Goal: Task Accomplishment & Management: Manage account settings

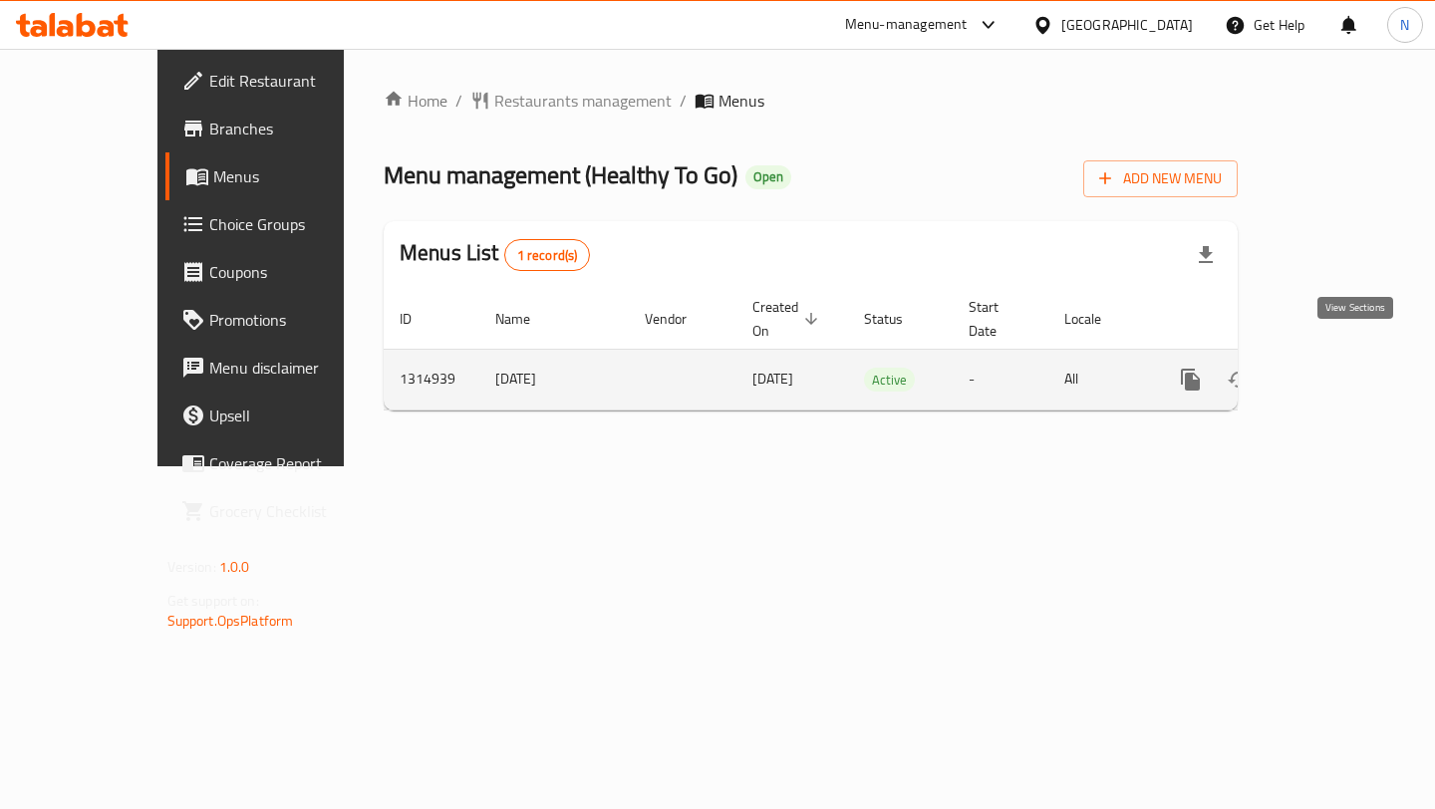
click at [1344, 368] on icon "enhanced table" at bounding box center [1334, 380] width 24 height 24
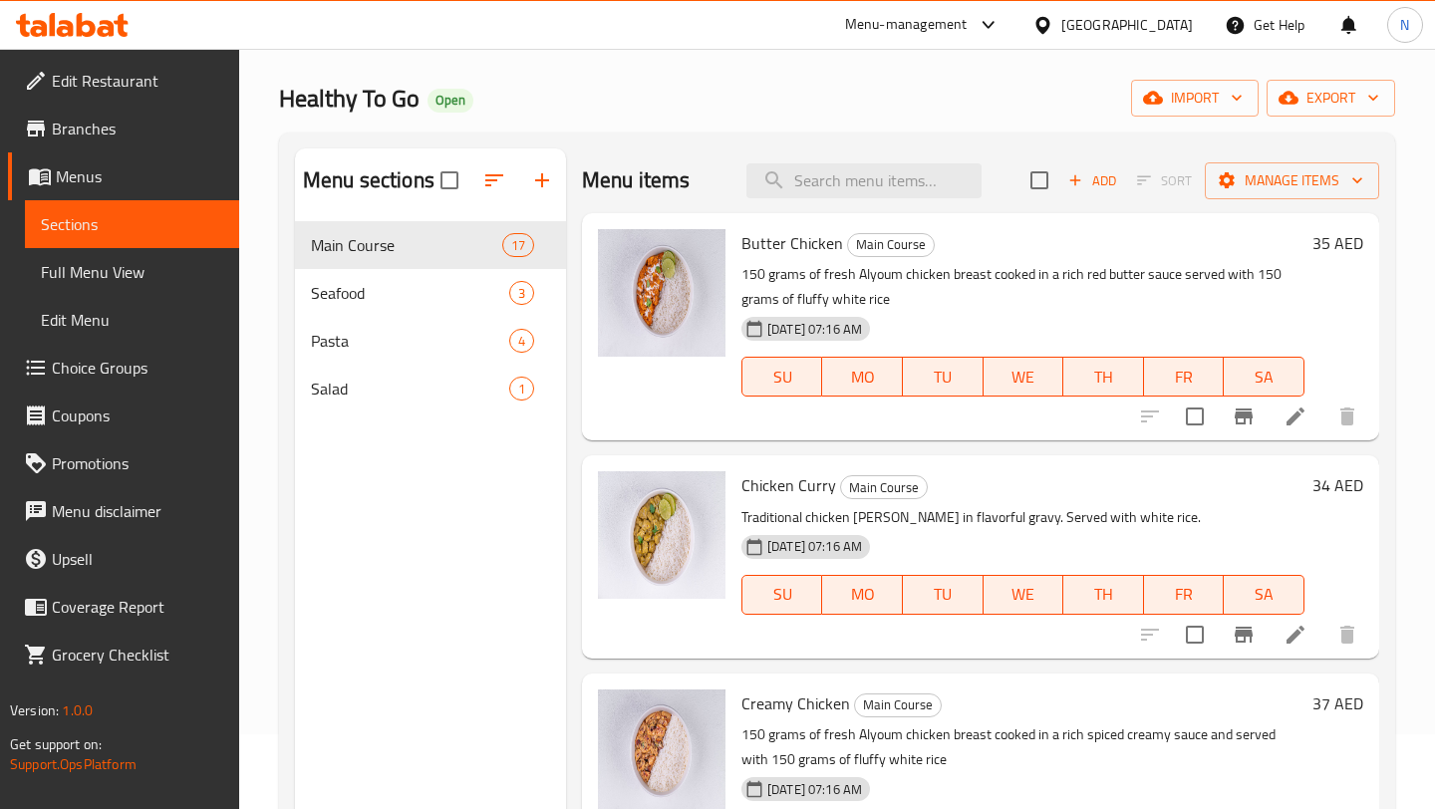
scroll to position [57, 0]
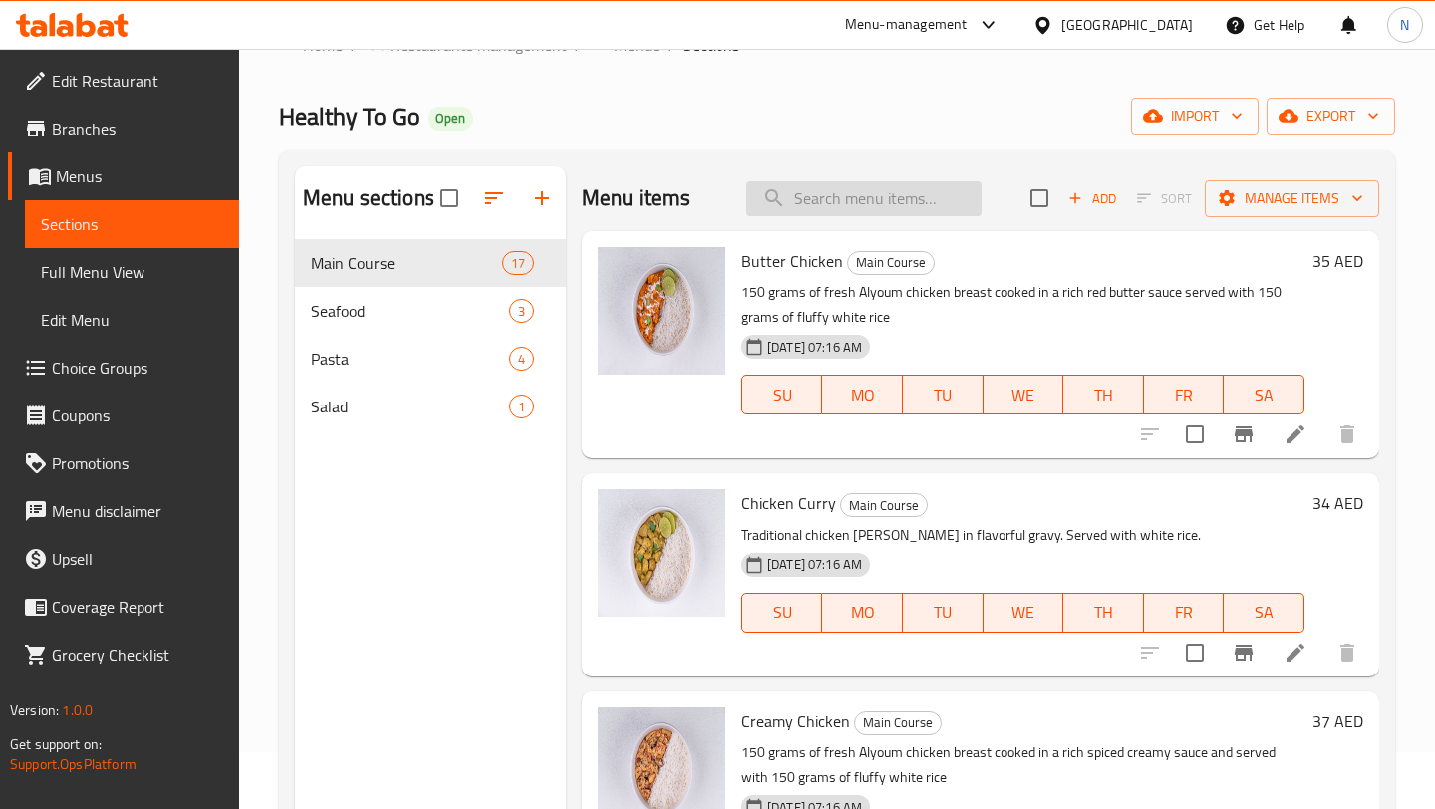
click at [821, 209] on input "search" at bounding box center [863, 198] width 235 height 35
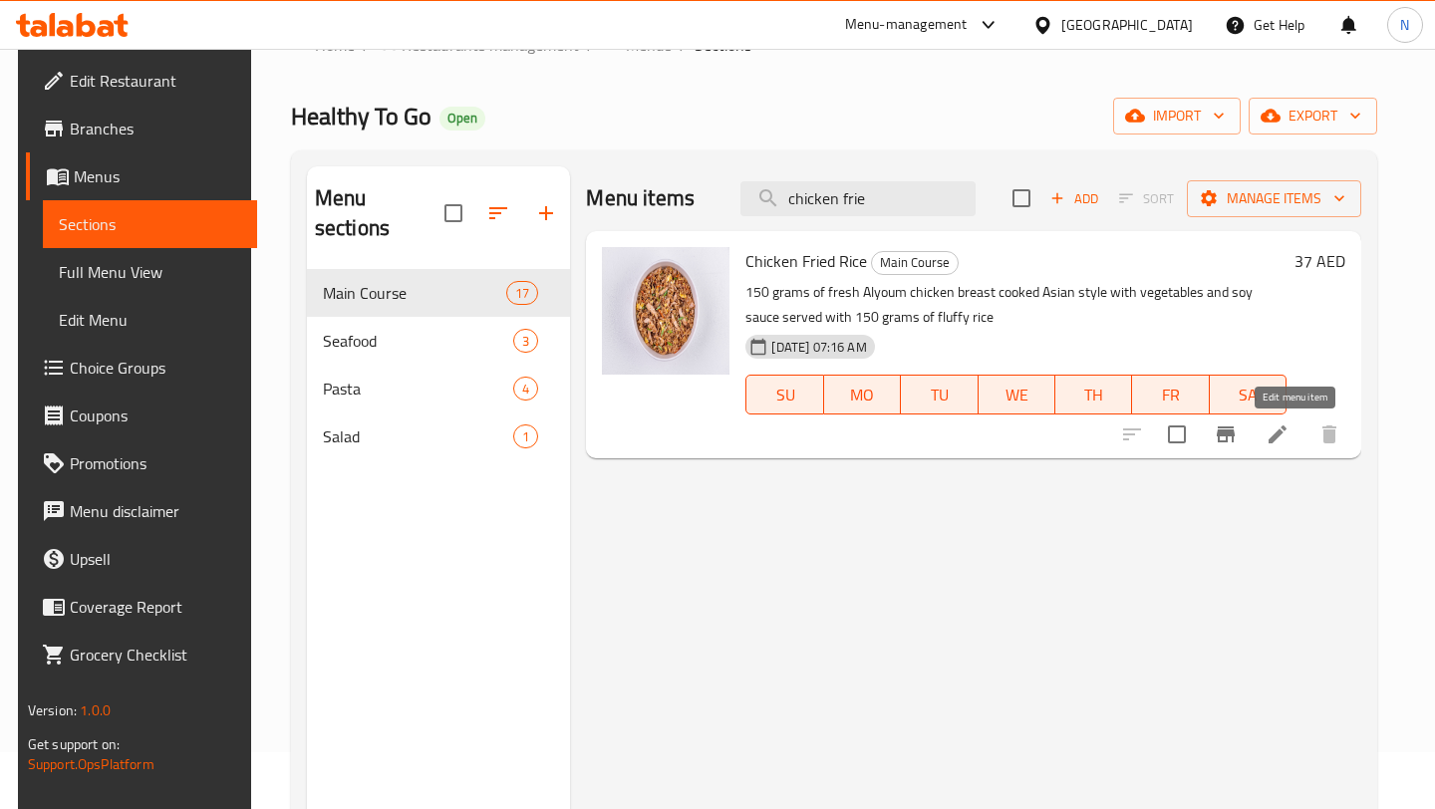
type input "chicken frie"
click at [1290, 442] on icon at bounding box center [1278, 435] width 24 height 24
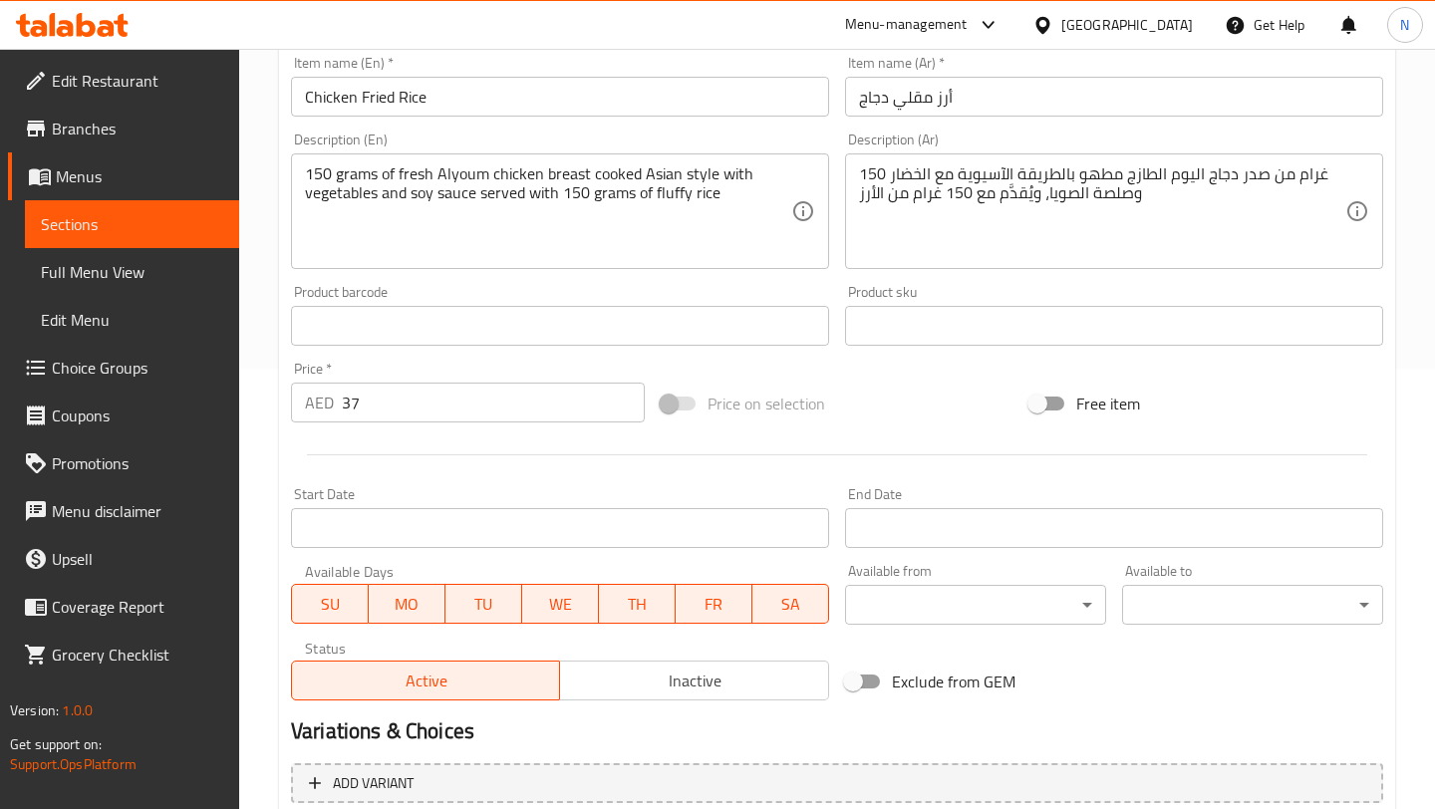
scroll to position [395, 0]
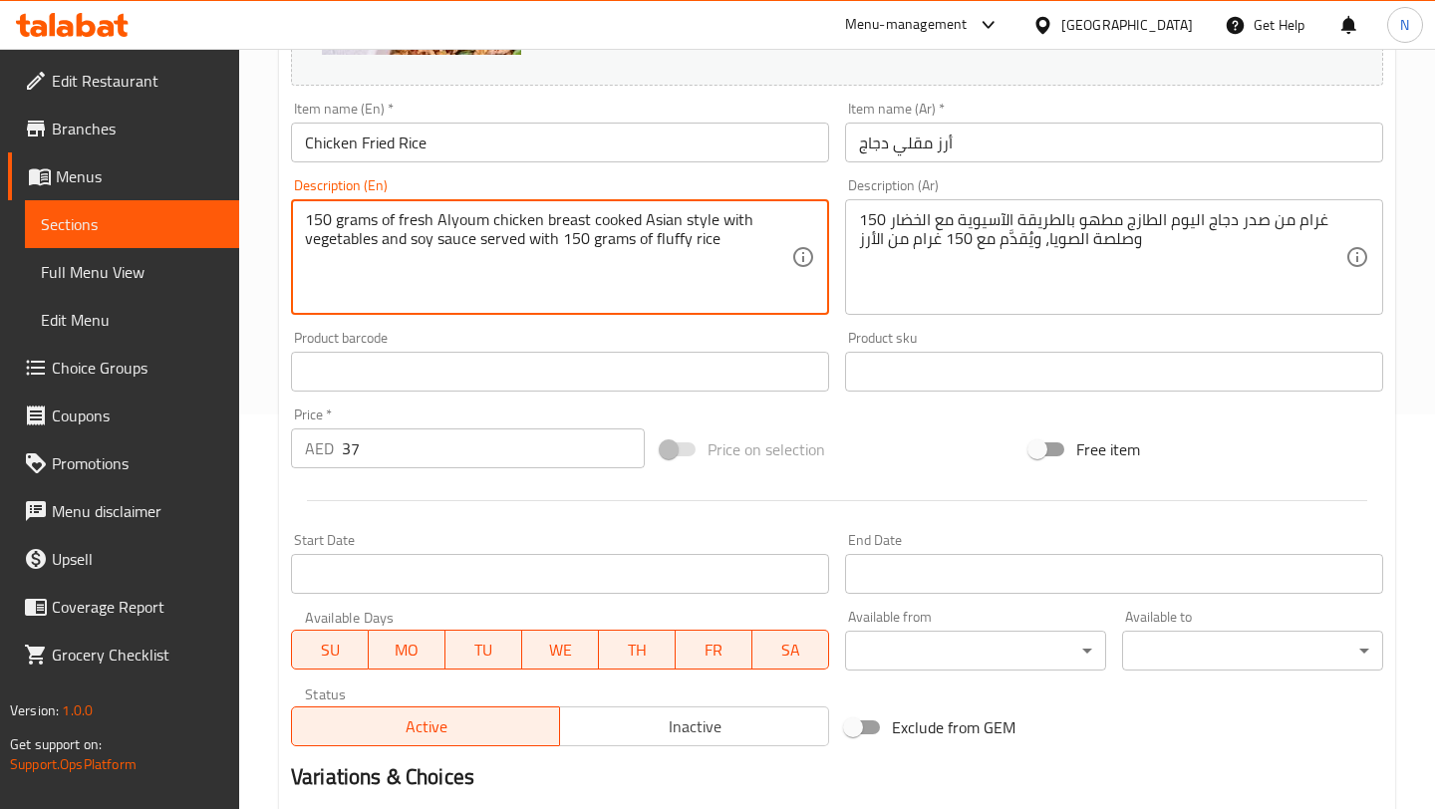
click at [750, 230] on textarea "150 grams of fresh Alyoum chicken breast cooked Asian style with vegetables and…" at bounding box center [548, 257] width 486 height 95
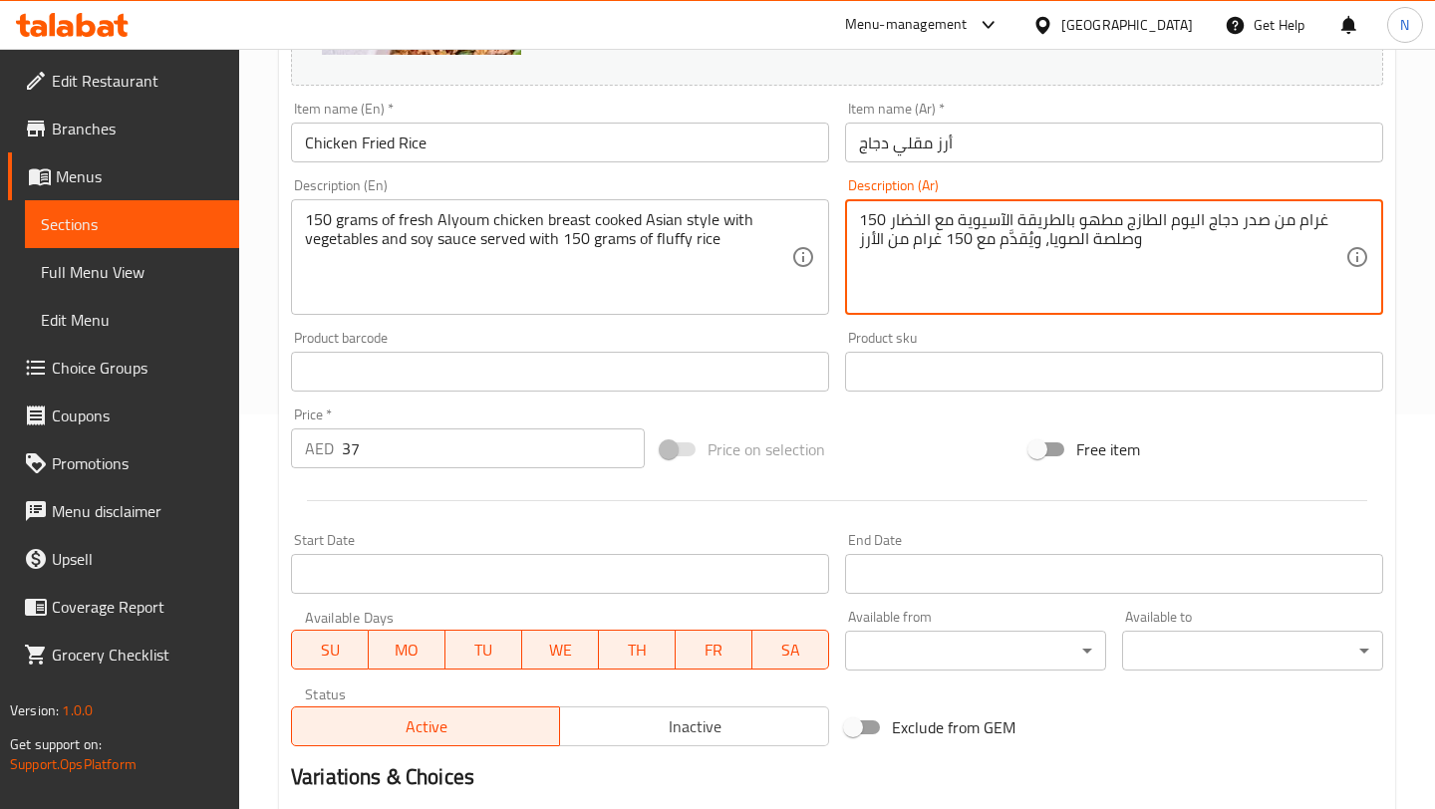
click at [1057, 280] on textarea "150 غرام من صدر دجاج اليوم الطازج مطهو بالطريقة الآسيوية مع الخضار وصلصة الصويا…" at bounding box center [1102, 257] width 486 height 95
paste textarea "١٥٠ غرام من صدر دجاج اليوم الطازج مطهوّ على الطريقة الآسيوية مع الخضار وصلصة ال…"
type textarea "١٥٠ غرام من صدر دجاج اليوم الطازج مطهوّ على الطريقة الآسيوية مع الخضار وصلصة ال…"
click at [918, 447] on div "Price on selection" at bounding box center [838, 450] width 370 height 54
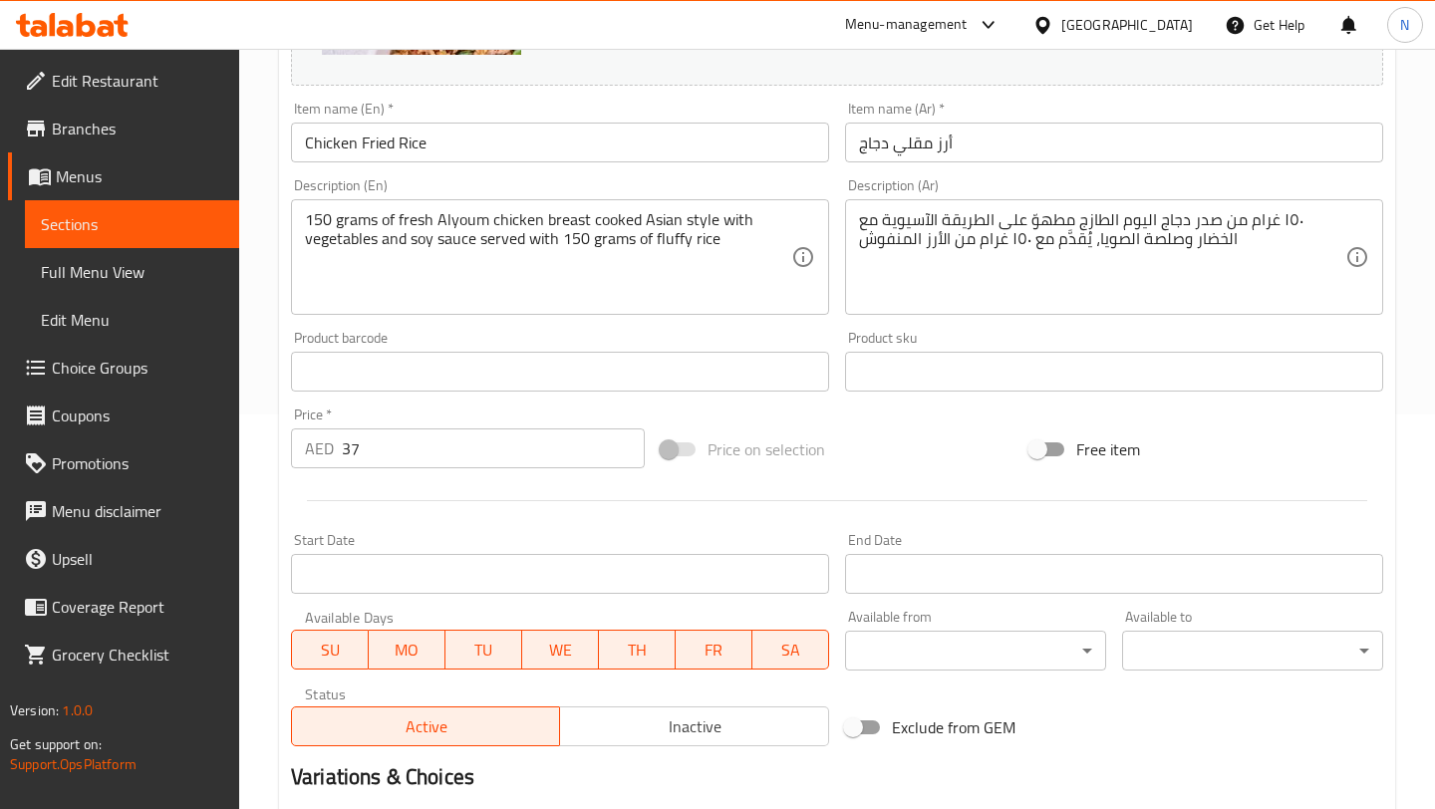
scroll to position [628, 0]
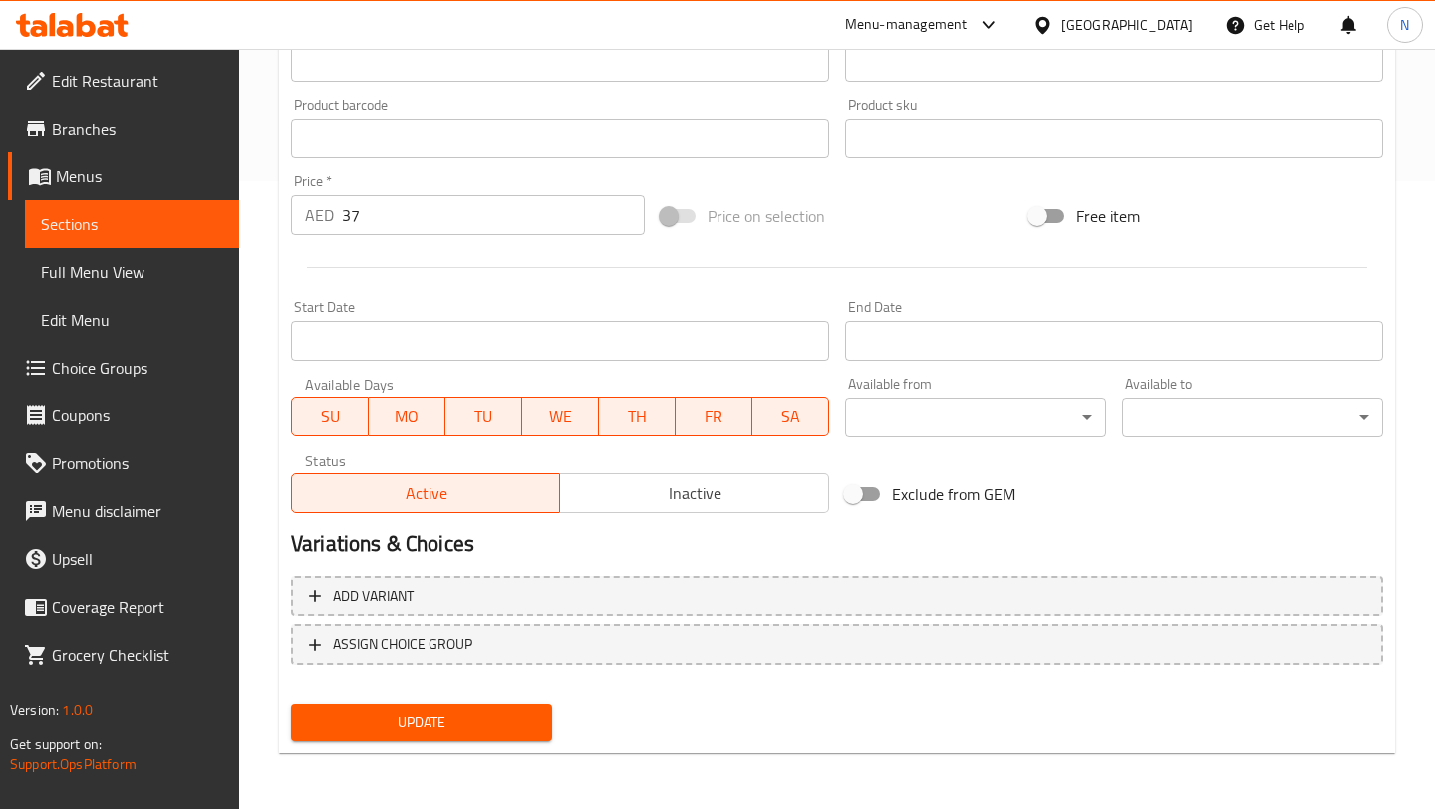
click at [410, 720] on span "Update" at bounding box center [421, 723] width 229 height 25
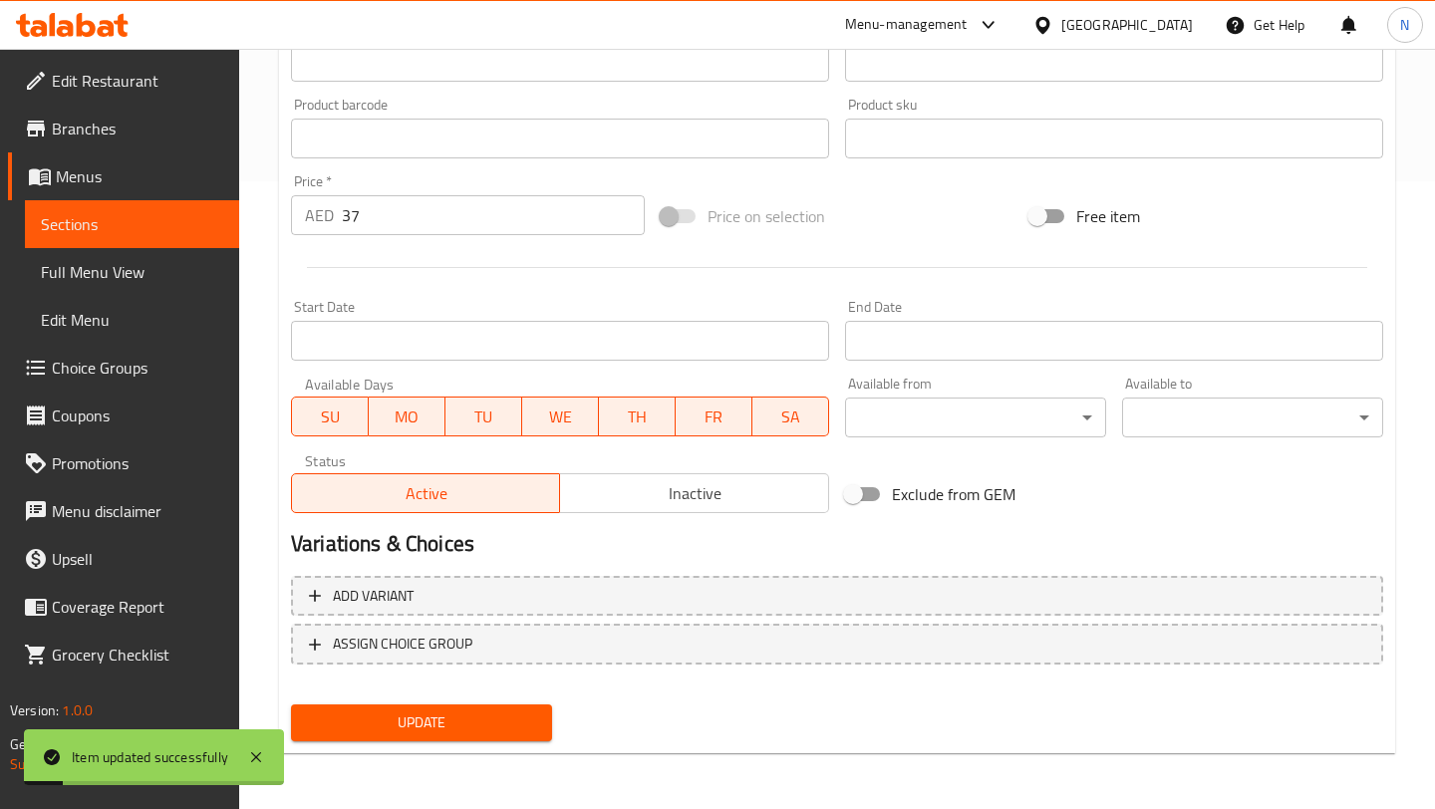
scroll to position [0, 0]
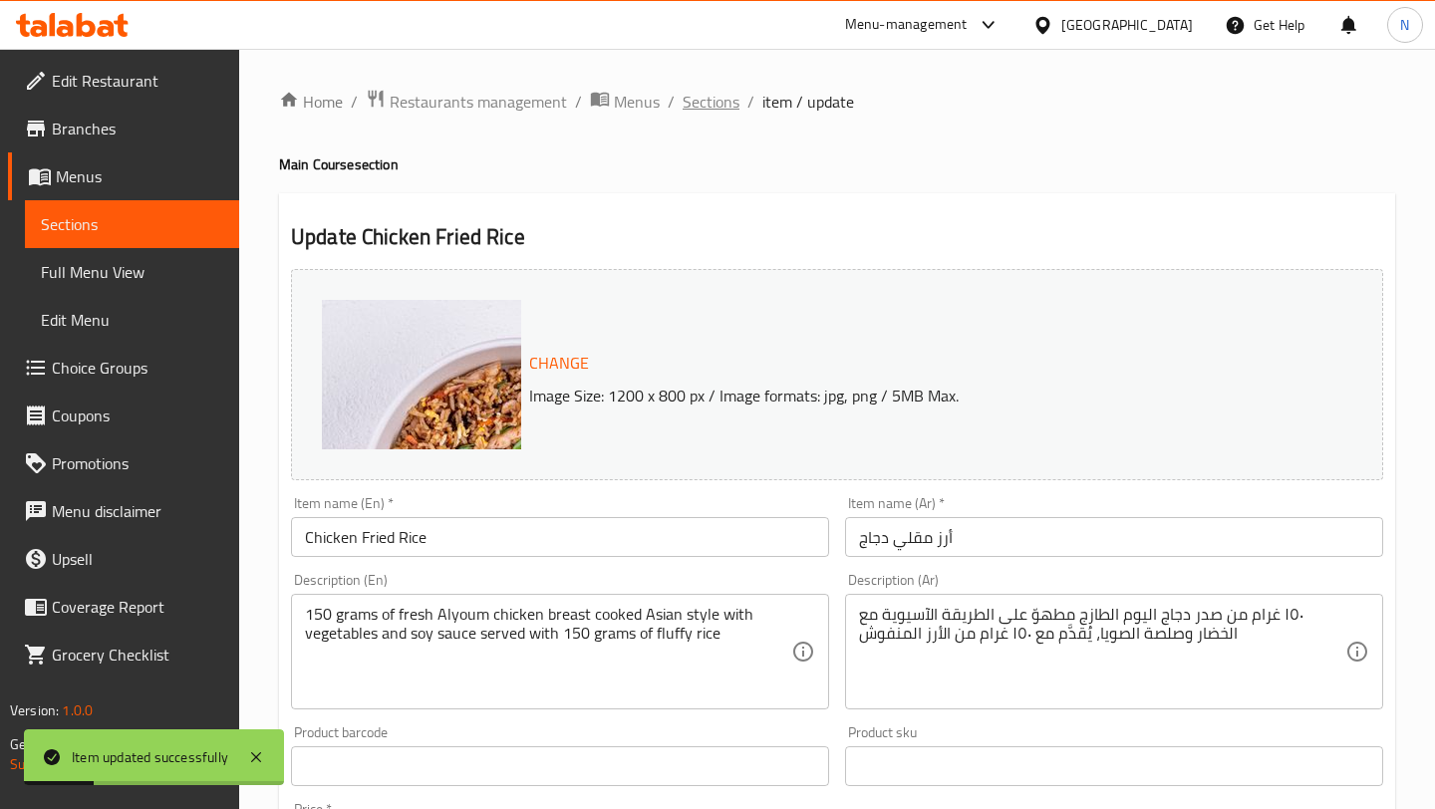
click at [695, 104] on span "Sections" at bounding box center [711, 102] width 57 height 24
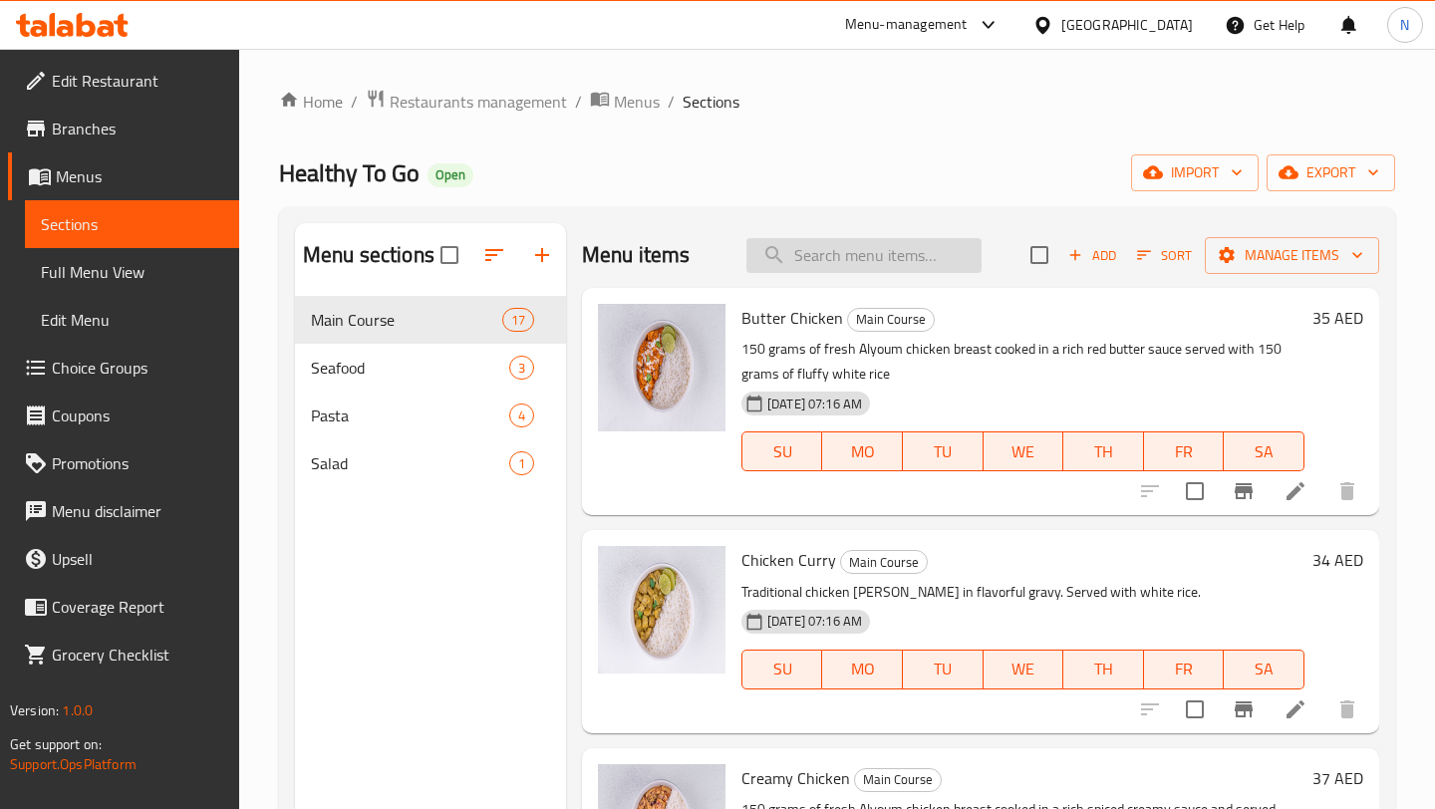
click at [840, 247] on input "search" at bounding box center [863, 255] width 235 height 35
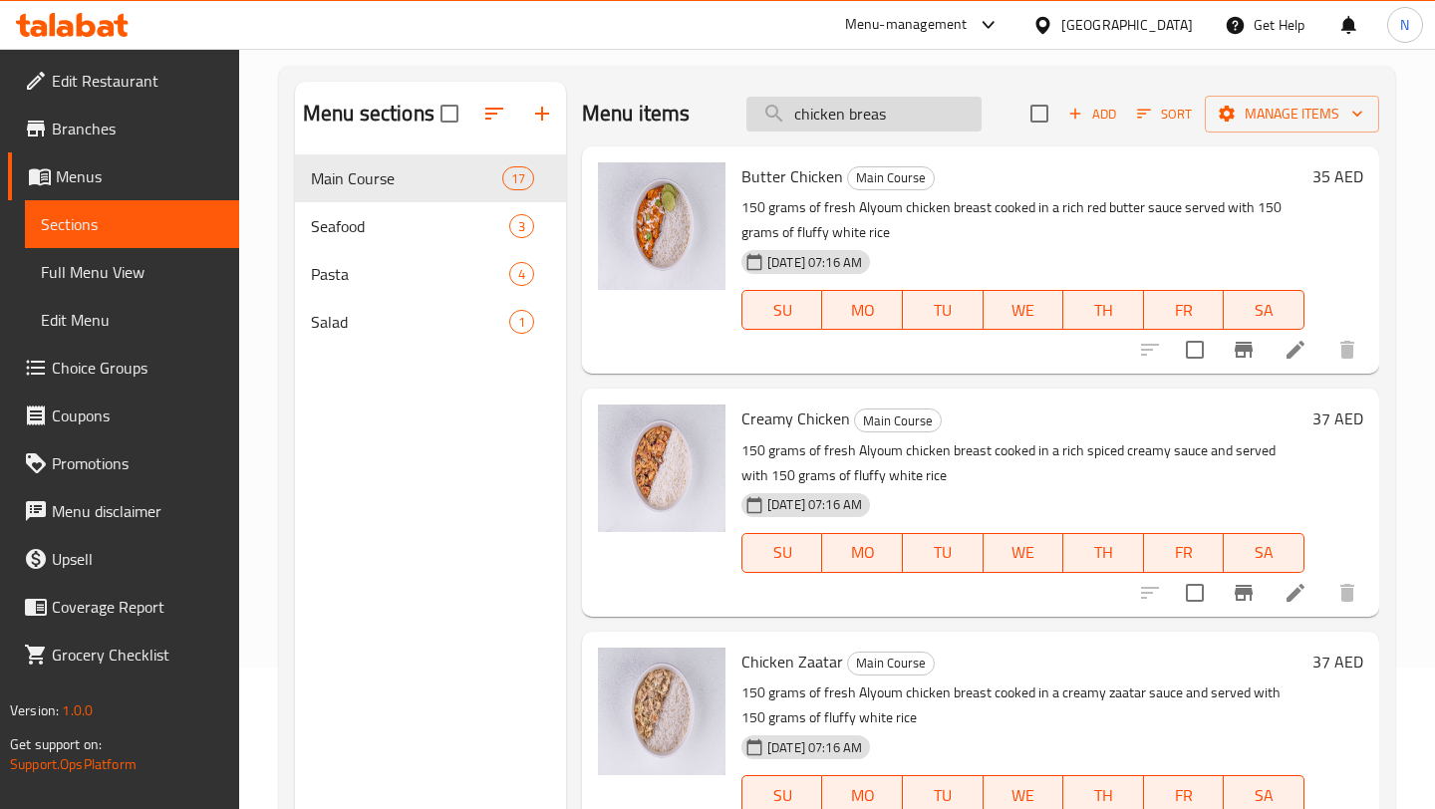
click at [821, 102] on input "chicken breas" at bounding box center [863, 114] width 235 height 35
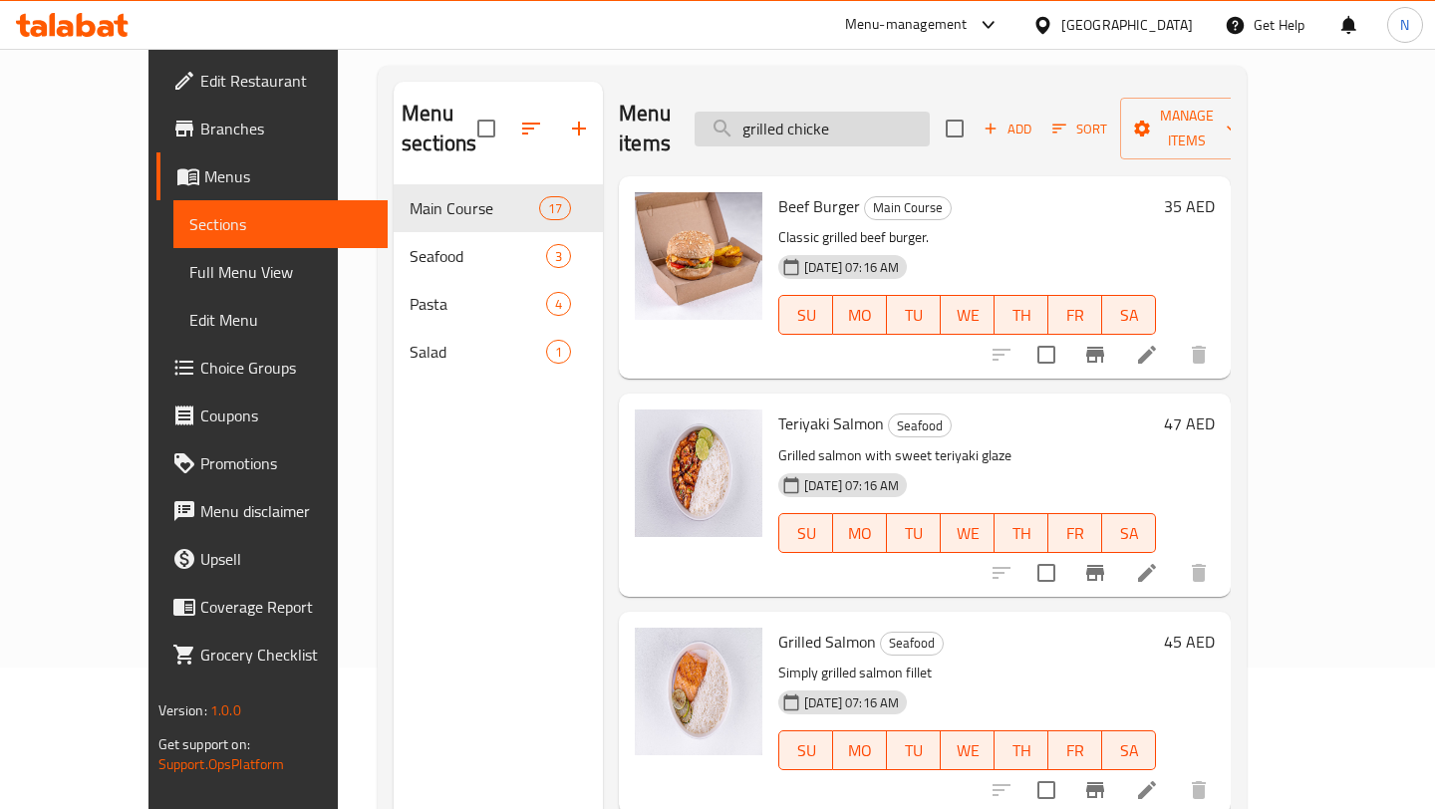
type input "grilled chicken"
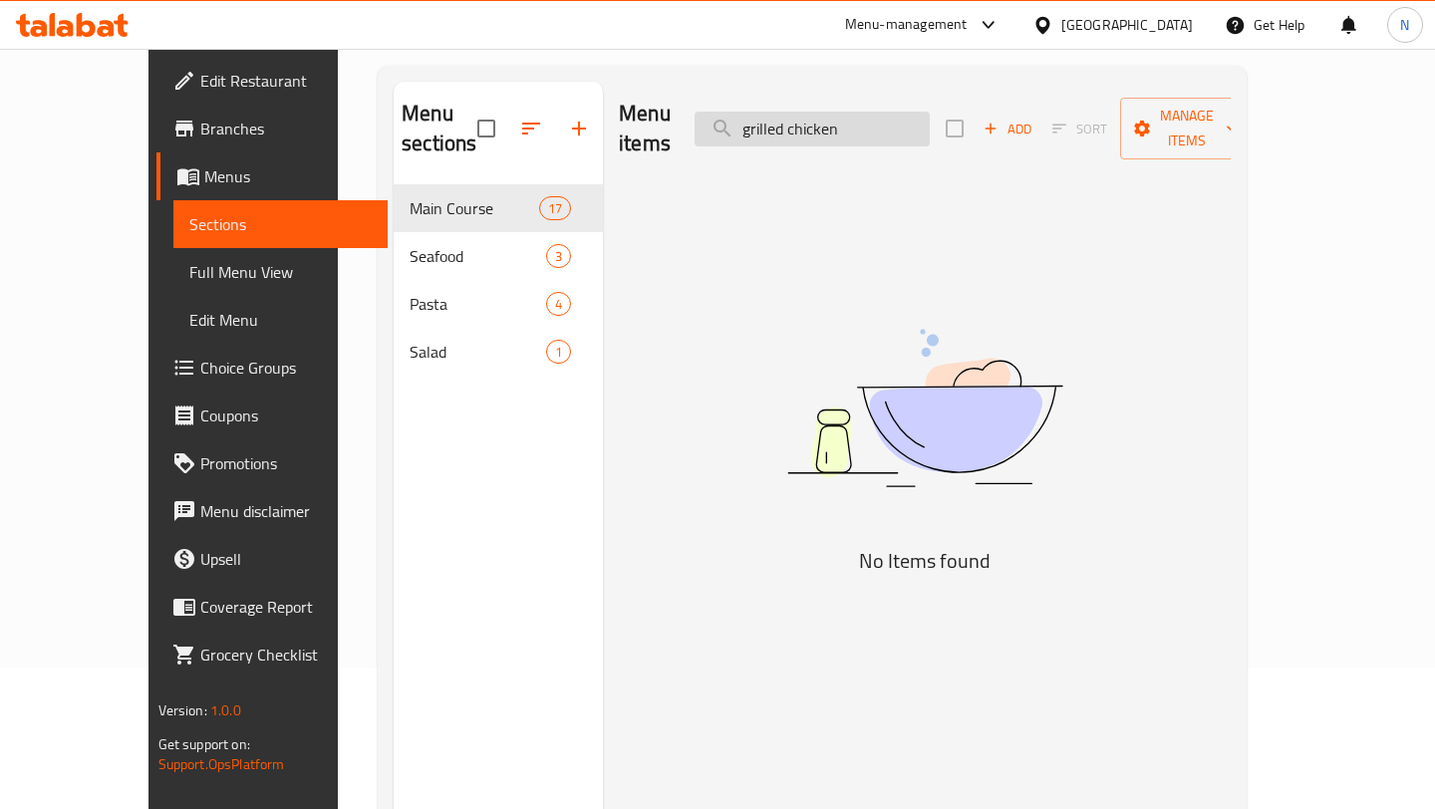
click at [820, 120] on input "grilled chicken" at bounding box center [812, 129] width 235 height 35
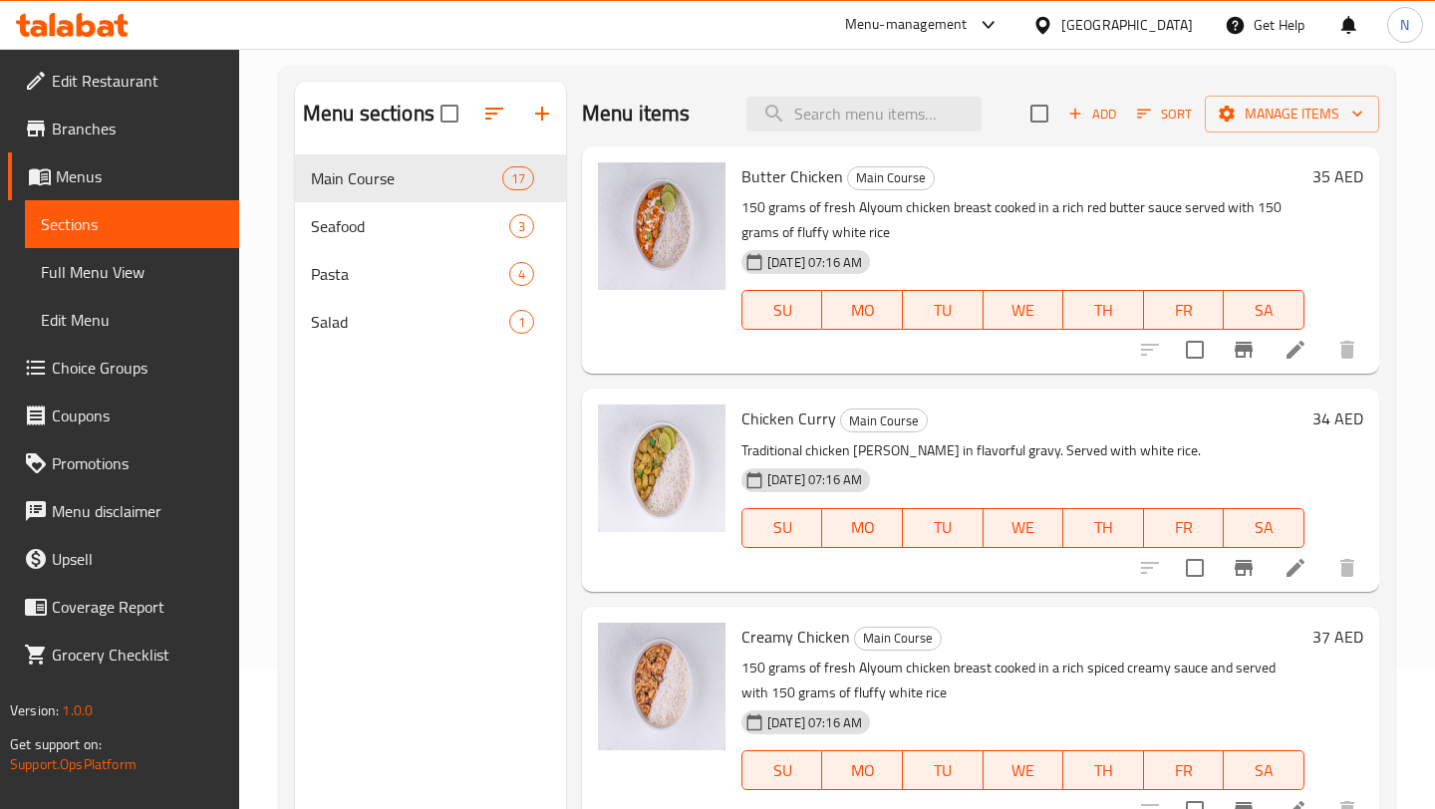
click at [699, 79] on div "Menu sections Main Course 17 Seafood 3 Pasta 4 Salad 1 Menu items Add Sort Mana…" at bounding box center [837, 486] width 1116 height 841
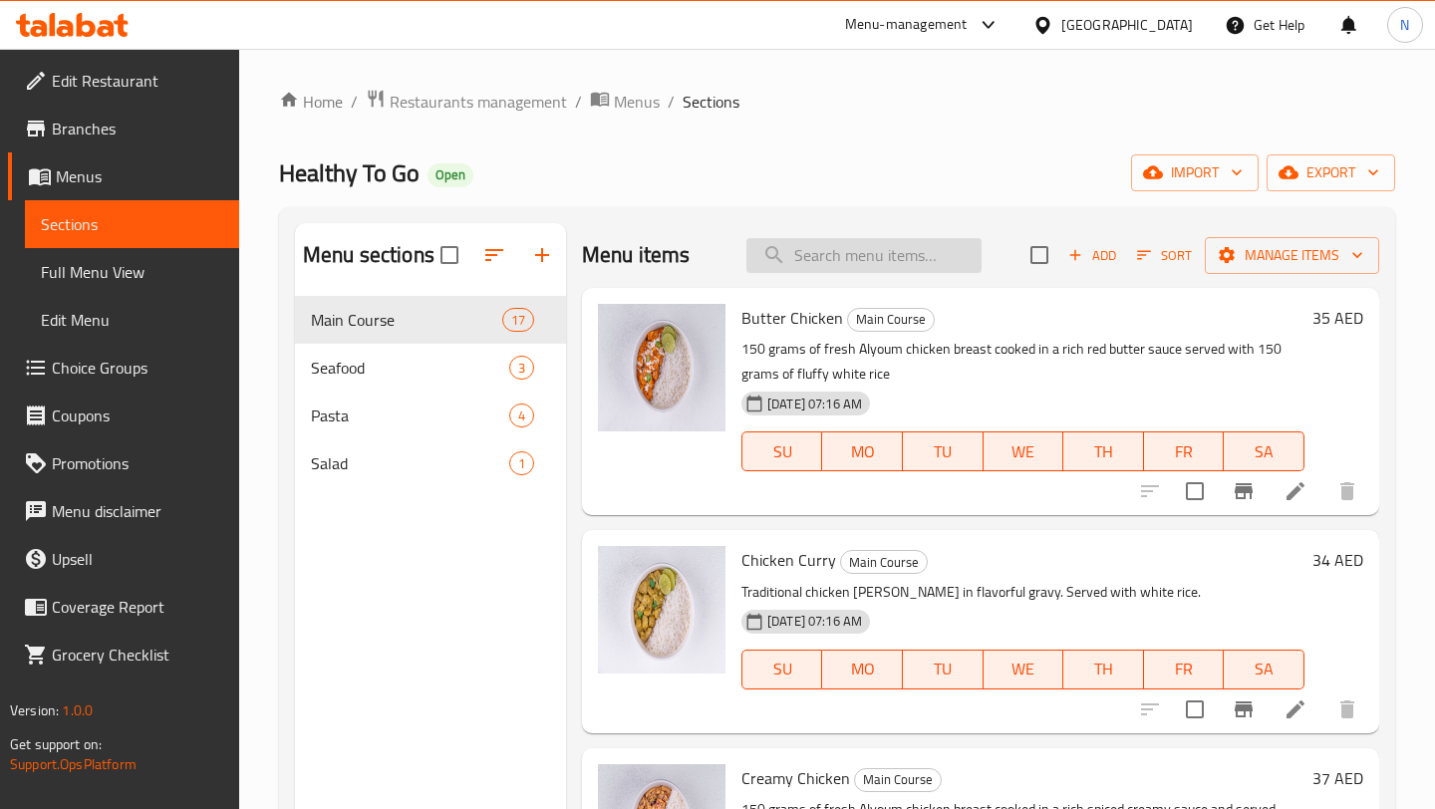
click at [844, 242] on input "search" at bounding box center [863, 255] width 235 height 35
type input "chicken"
click at [848, 250] on input "search" at bounding box center [856, 255] width 235 height 35
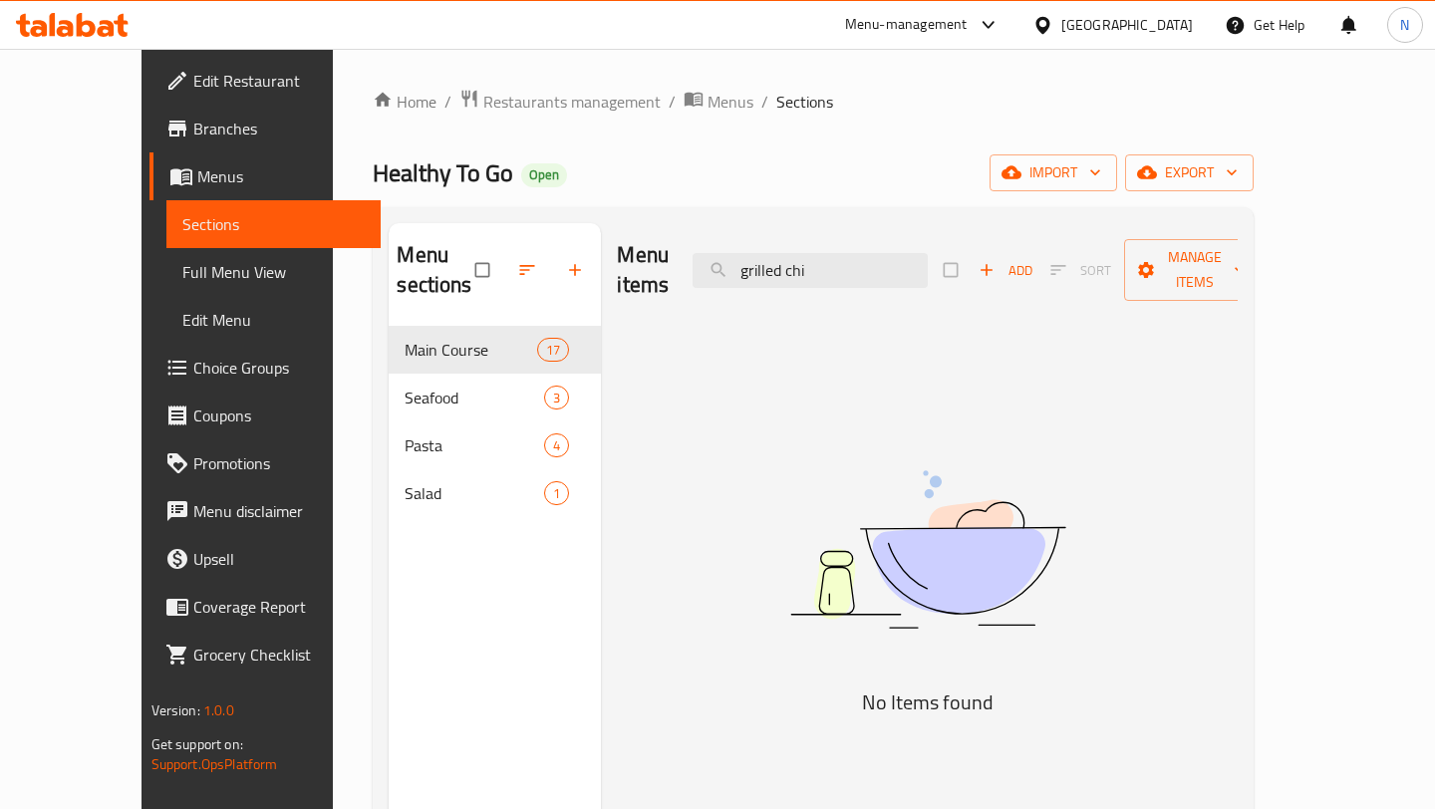
type input "grilled chi"
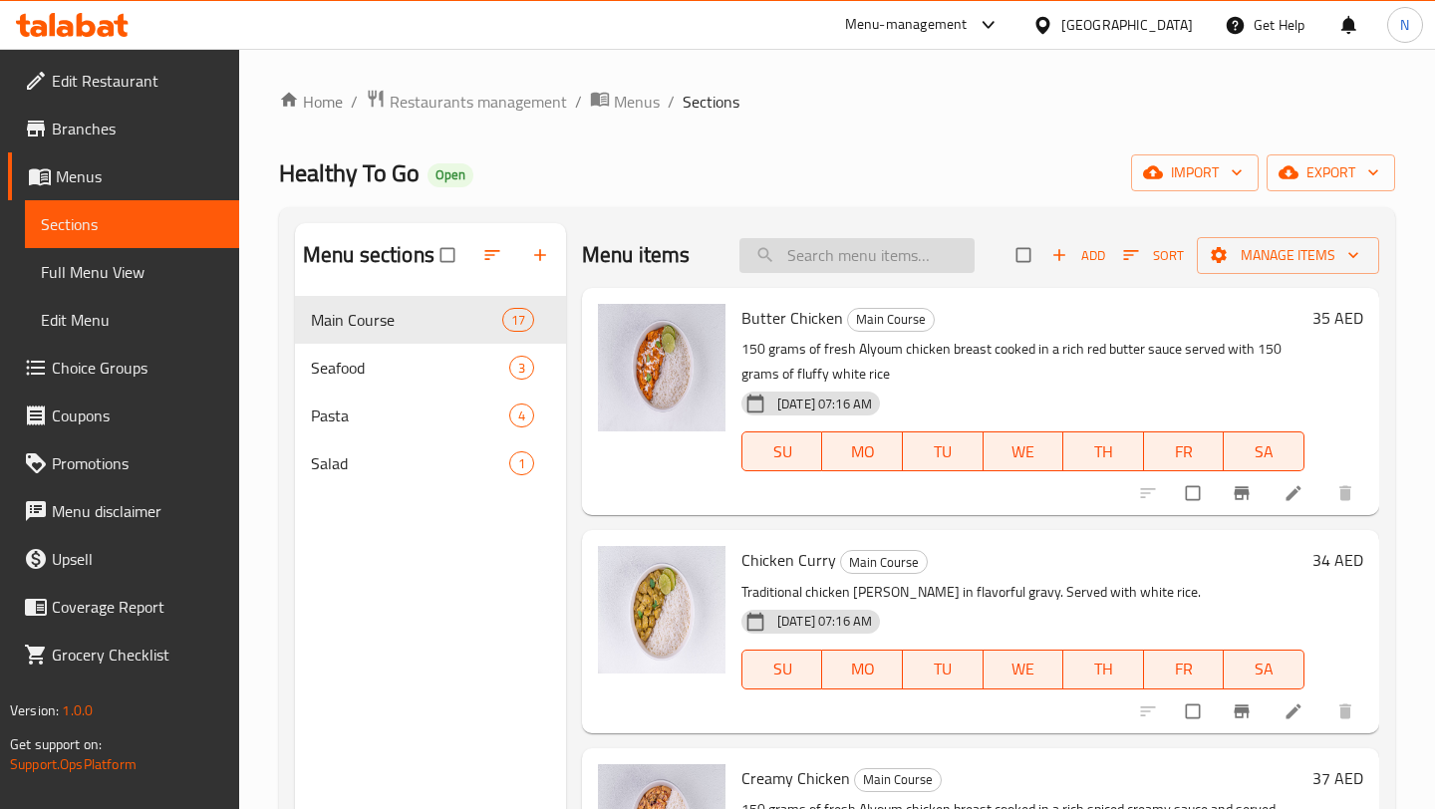
click at [807, 258] on input "search" at bounding box center [856, 255] width 235 height 35
click at [1066, 268] on button "Add" at bounding box center [1078, 255] width 64 height 31
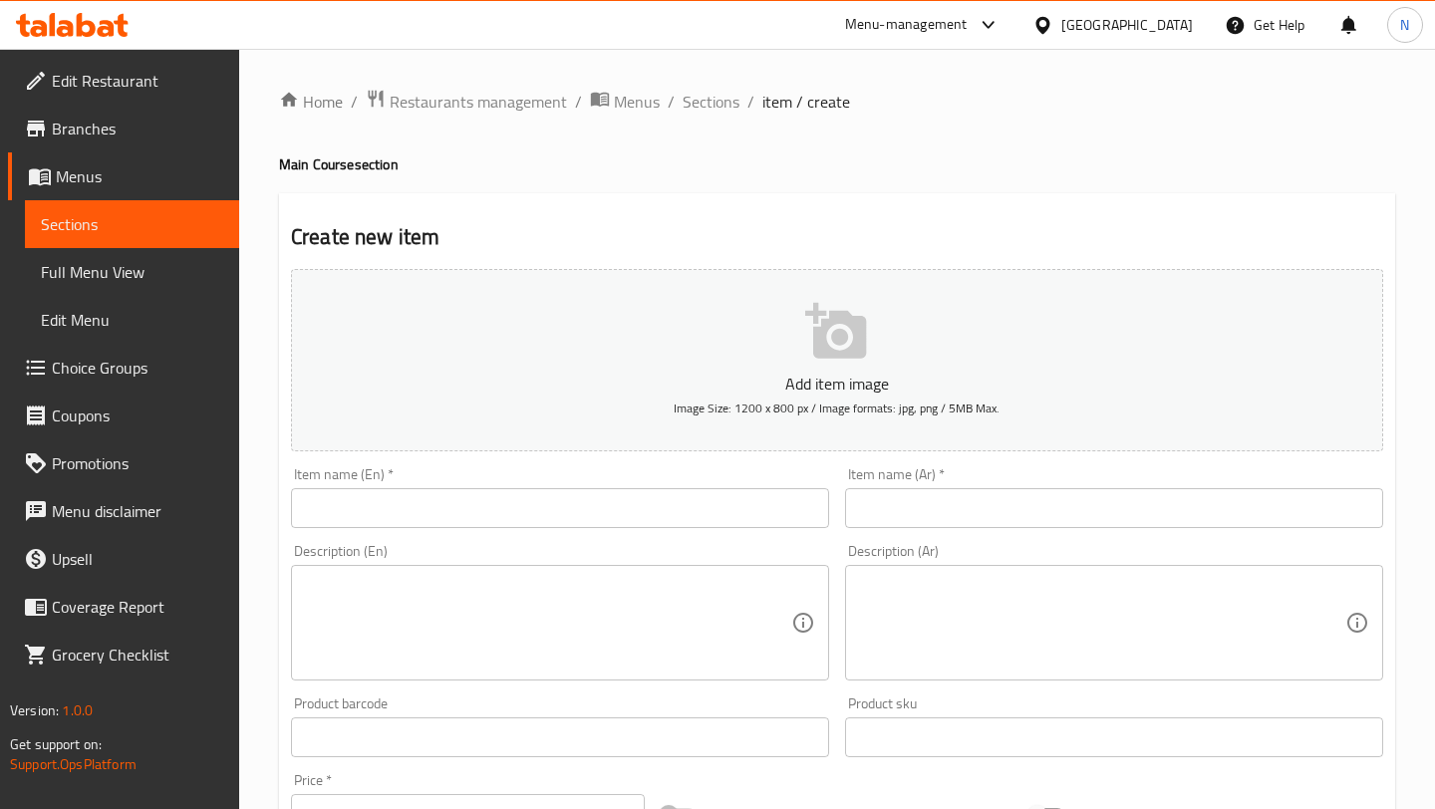
click at [701, 500] on input "text" at bounding box center [560, 508] width 538 height 40
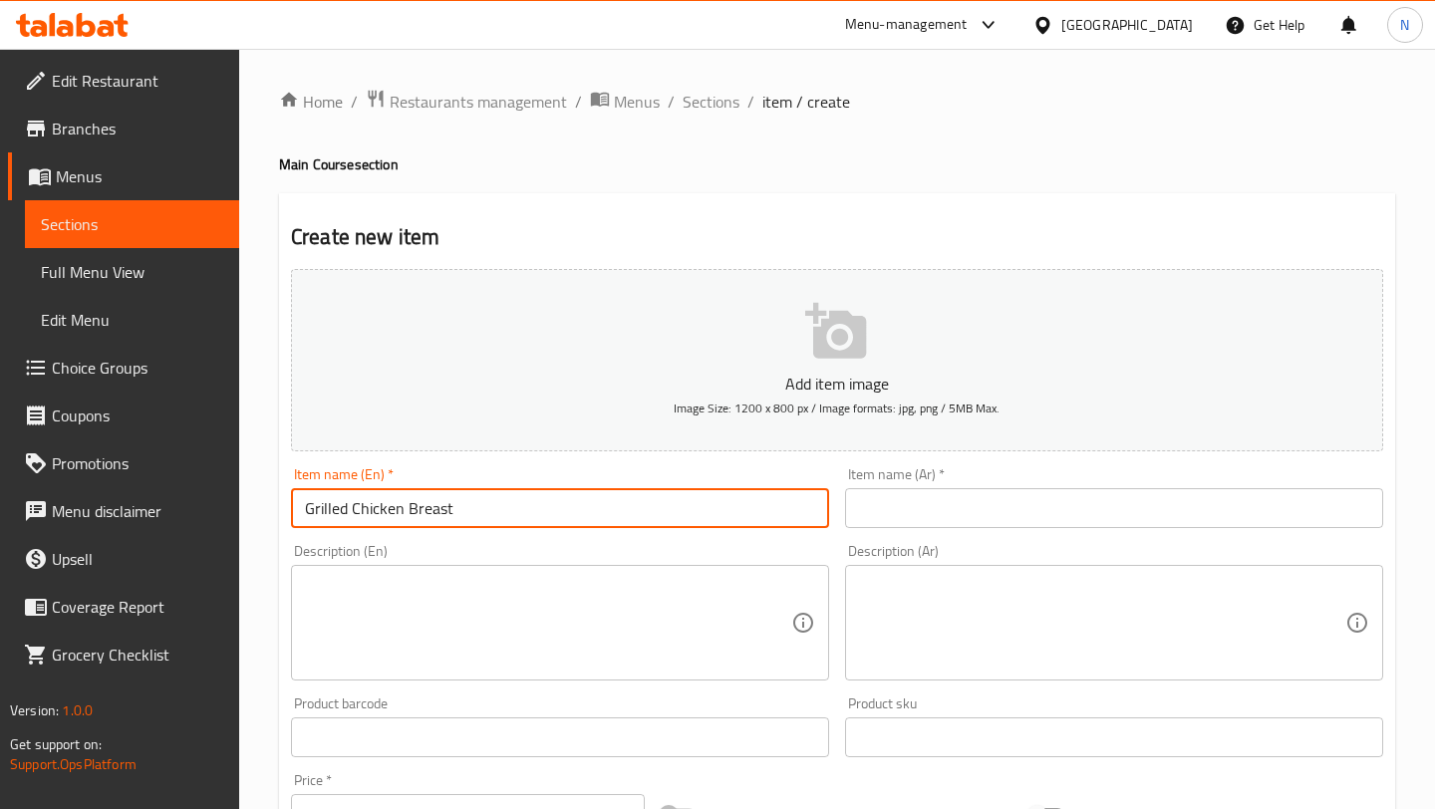
type input "Grilled Chicken Breast"
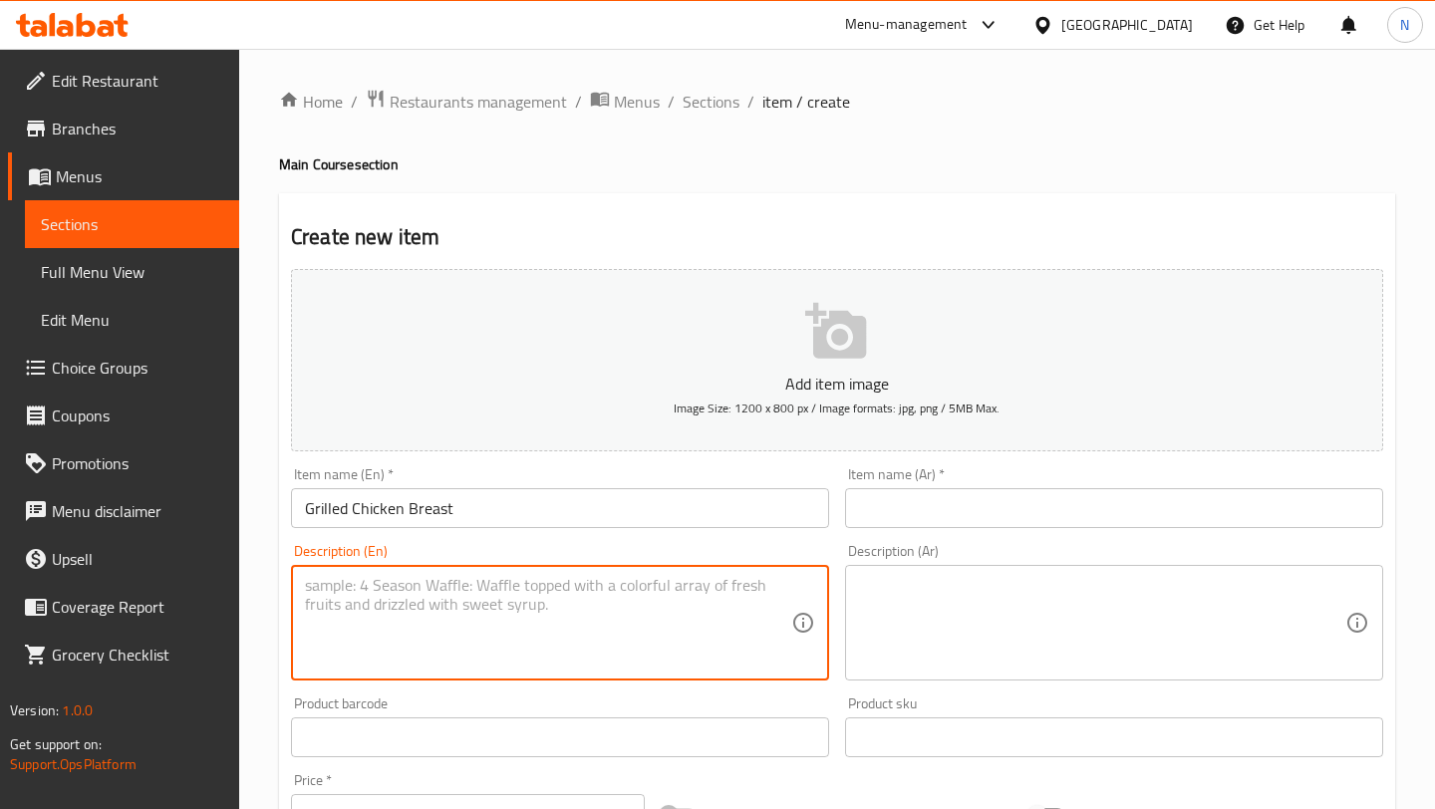
click at [563, 598] on textarea at bounding box center [548, 623] width 486 height 95
paste textarea "chicken breast perfectly grilled with aromatic herbs and spices Served with rice"
click at [317, 588] on textarea "chicken breast perfectly grilled with aromatic herbs and spices Served with rice" at bounding box center [548, 623] width 486 height 95
click at [418, 599] on textarea "Chicken breast perfectly grilled with aromatic herbs and spices Served with rice" at bounding box center [548, 623] width 486 height 95
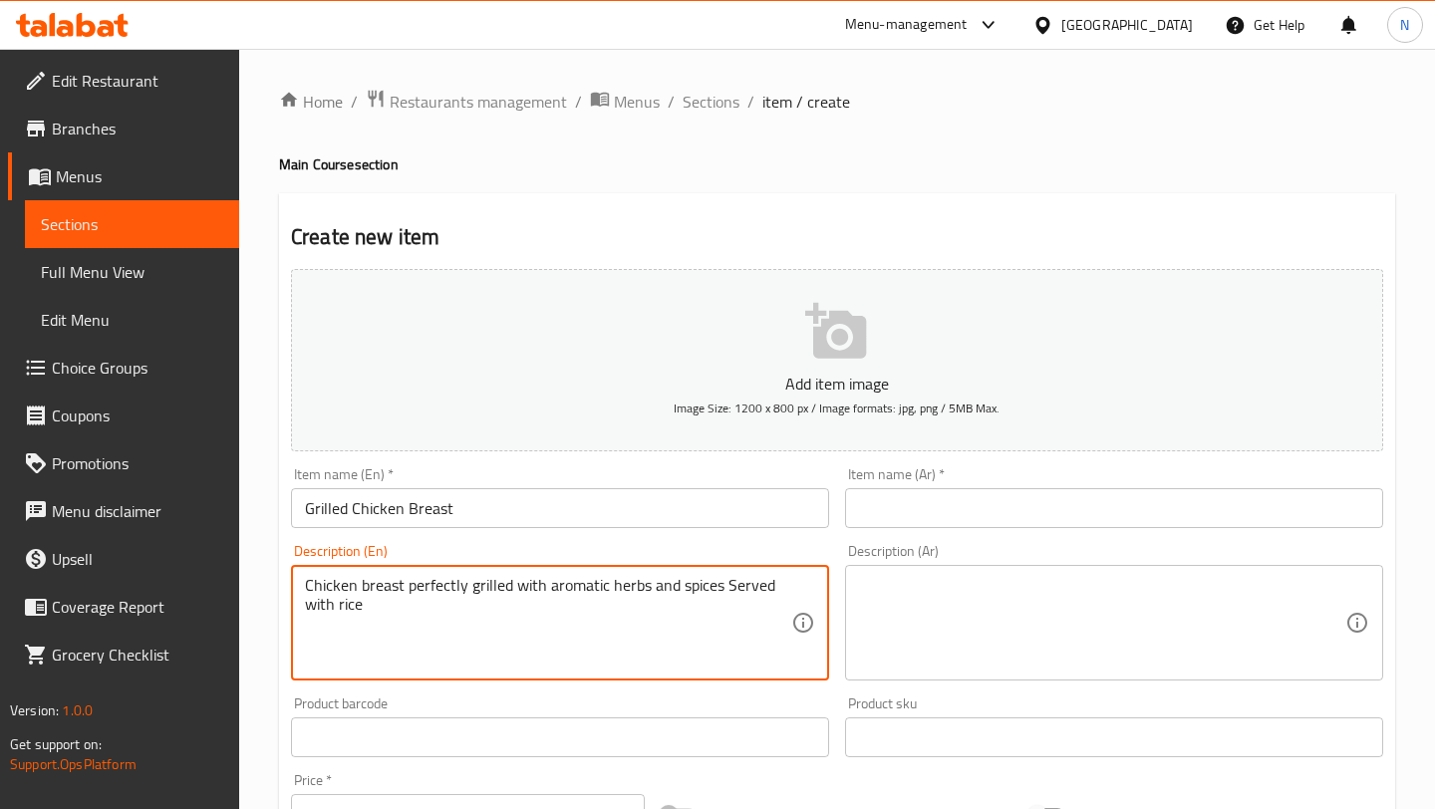
click at [418, 599] on textarea "Chicken breast perfectly grilled with aromatic herbs and spices Served with rice" at bounding box center [548, 623] width 486 height 95
type textarea "Chicken breast perfectly grilled with aromatic herbs and spices Served with rice"
click at [978, 615] on textarea at bounding box center [1102, 623] width 486 height 95
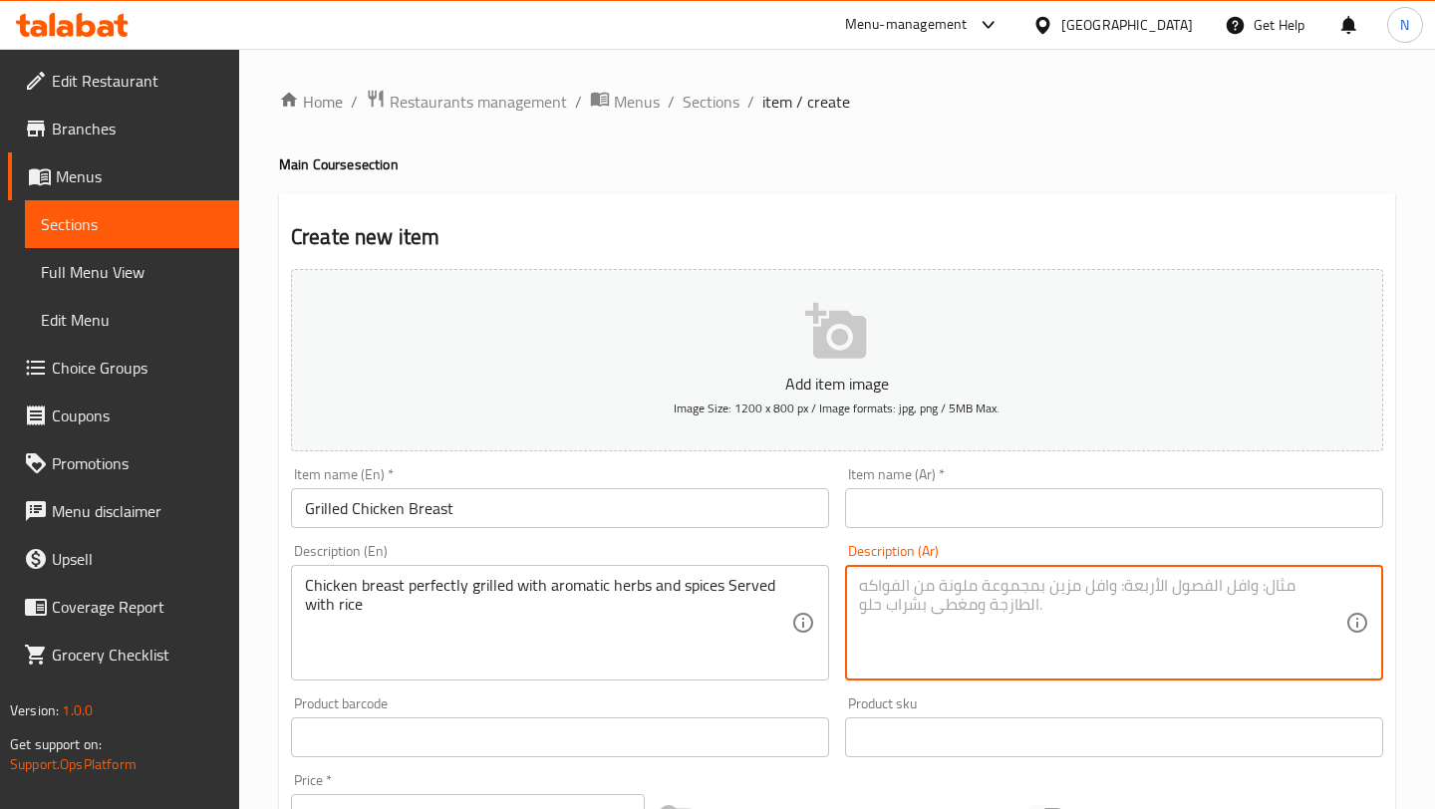
paste textarea "صدر دجاج مشوي بإتقان مع أعشاب وتوابل عطرية، يُقدَّم مع الأرز."
type textarea "صدر دجاج مشوي بإتقان مع أعشاب وتوابل عطرية، يُقدَّم مع الأرز."
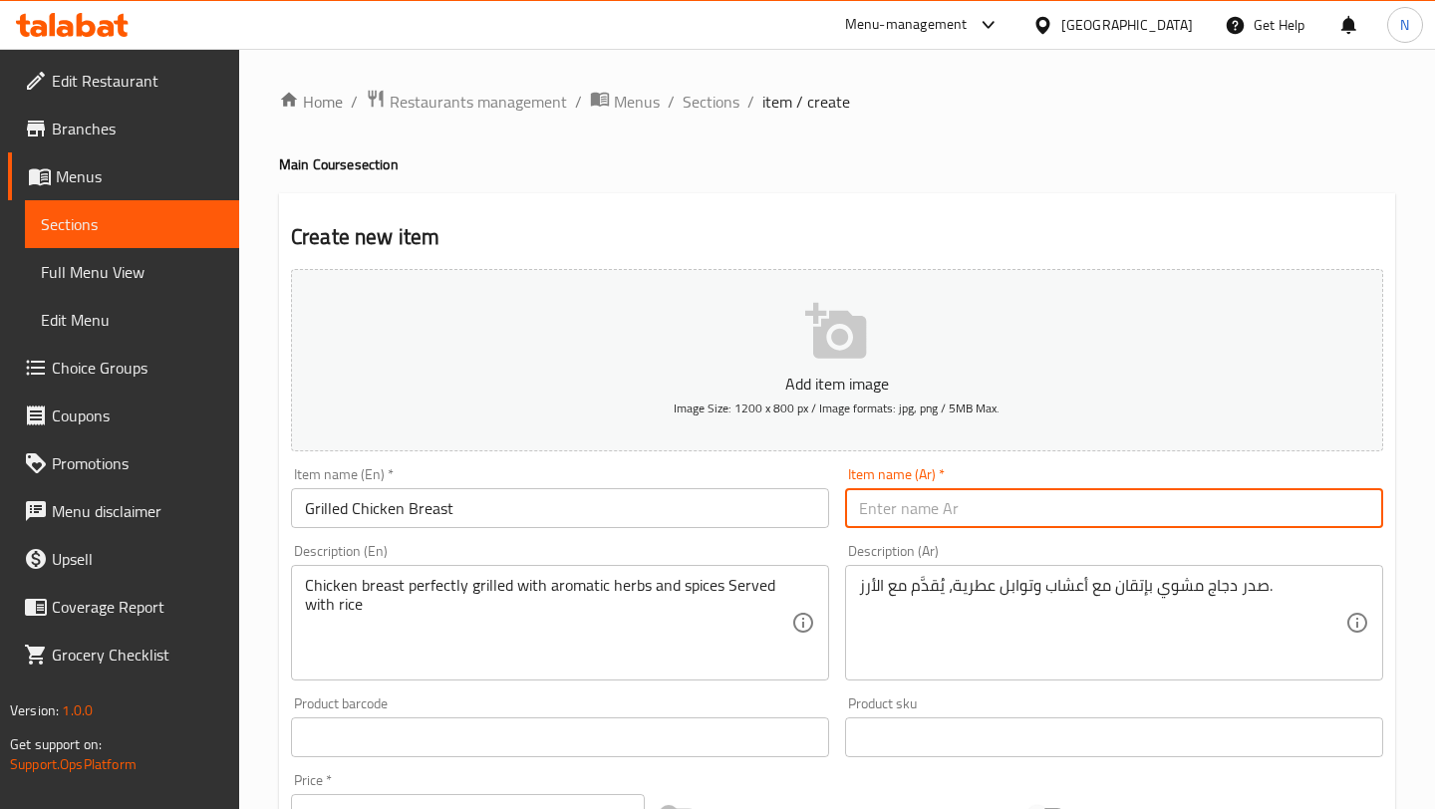
click at [875, 506] on input "text" at bounding box center [1114, 508] width 538 height 40
click at [582, 523] on input "Grilled Chicken Breast" at bounding box center [560, 508] width 538 height 40
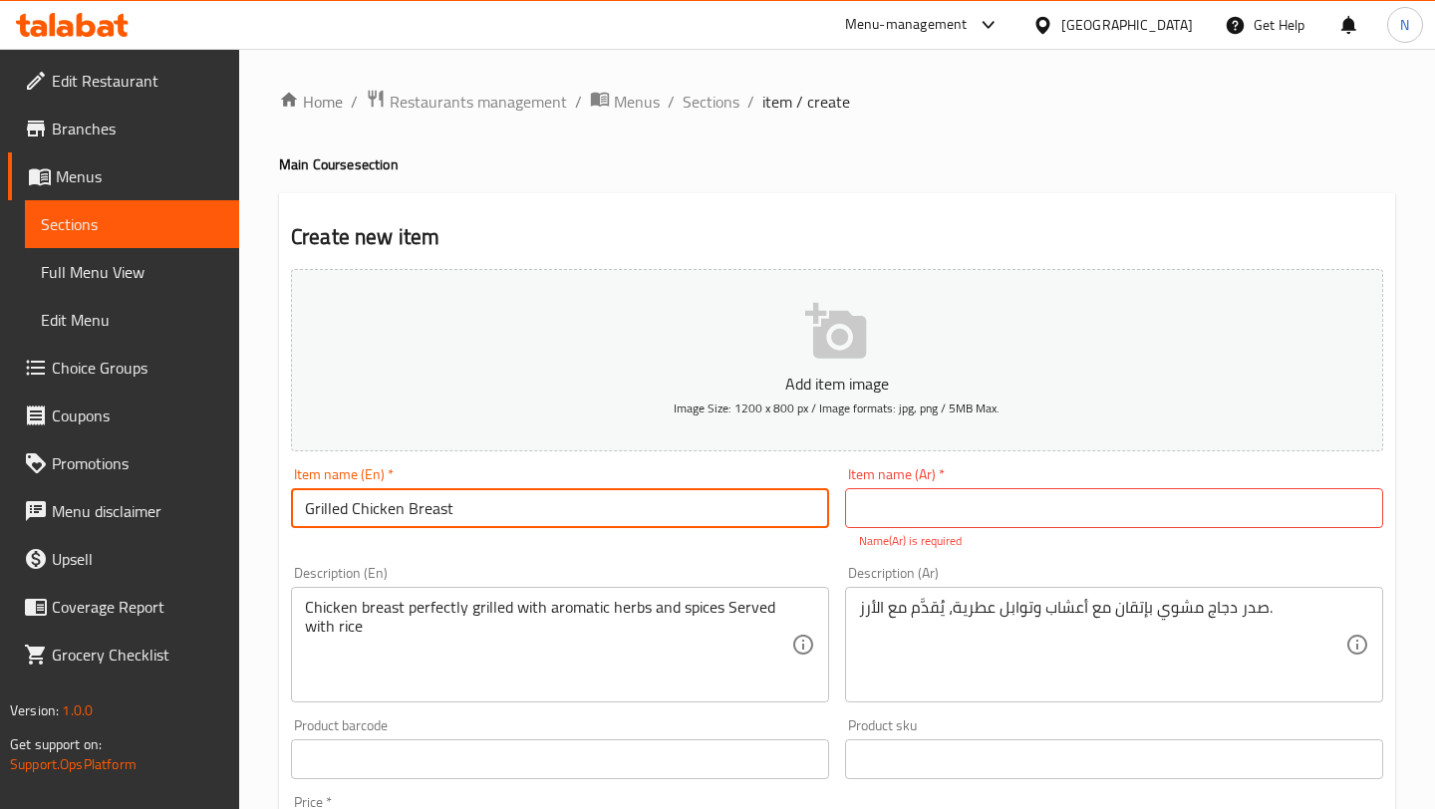
click at [582, 523] on input "Grilled Chicken Breast" at bounding box center [560, 508] width 538 height 40
click at [1015, 504] on input "text" at bounding box center [1114, 508] width 538 height 40
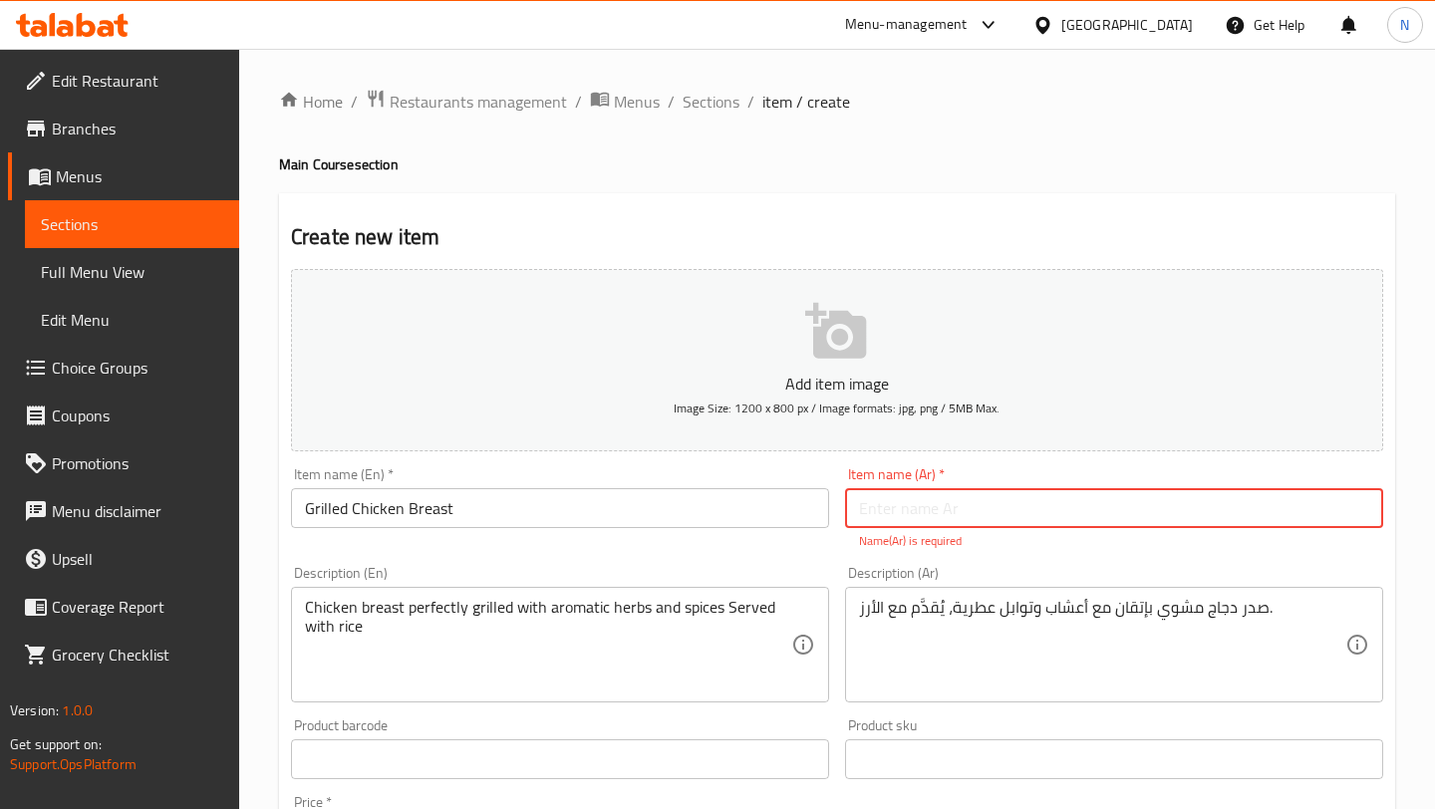
paste input "صدر دجاج مشوي"
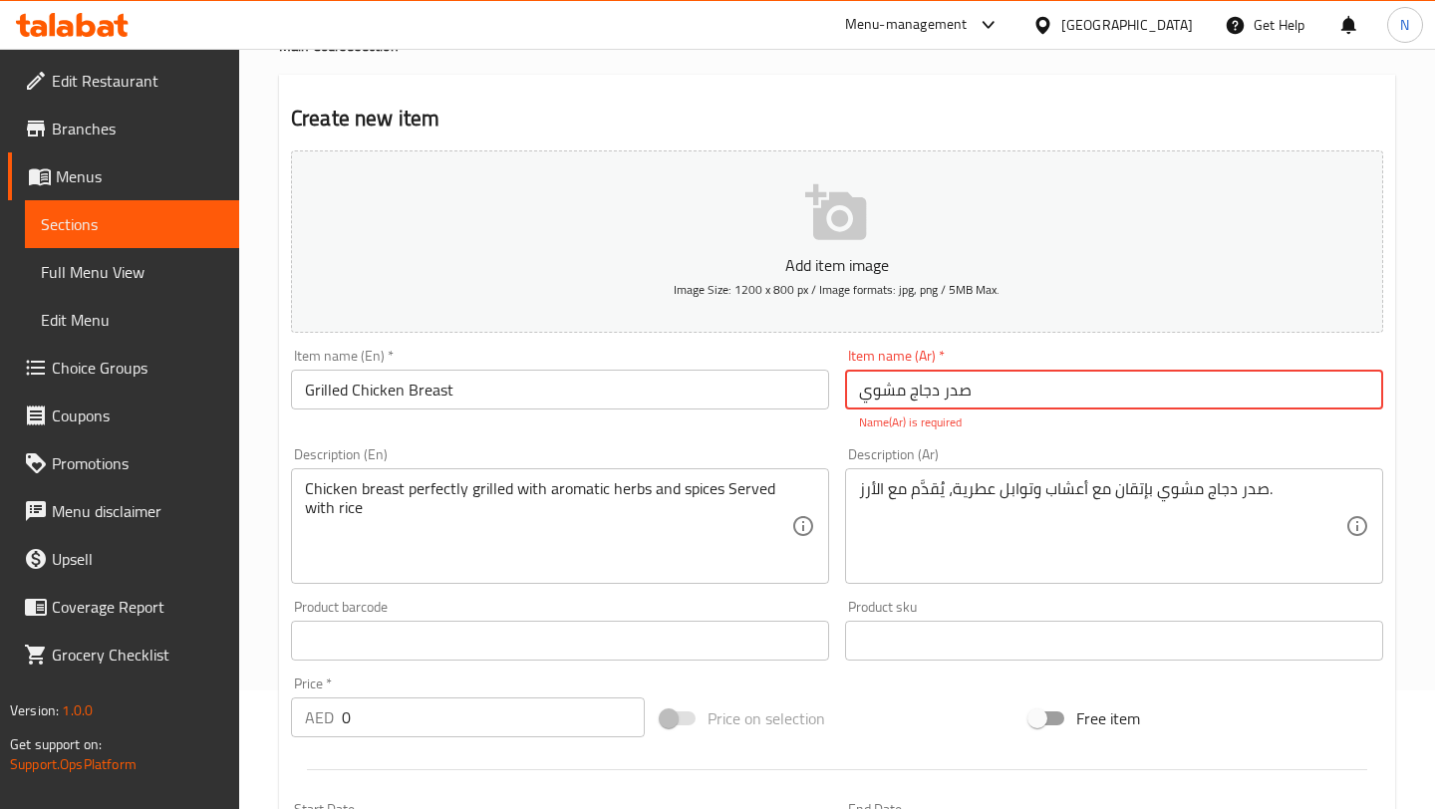
scroll to position [621, 0]
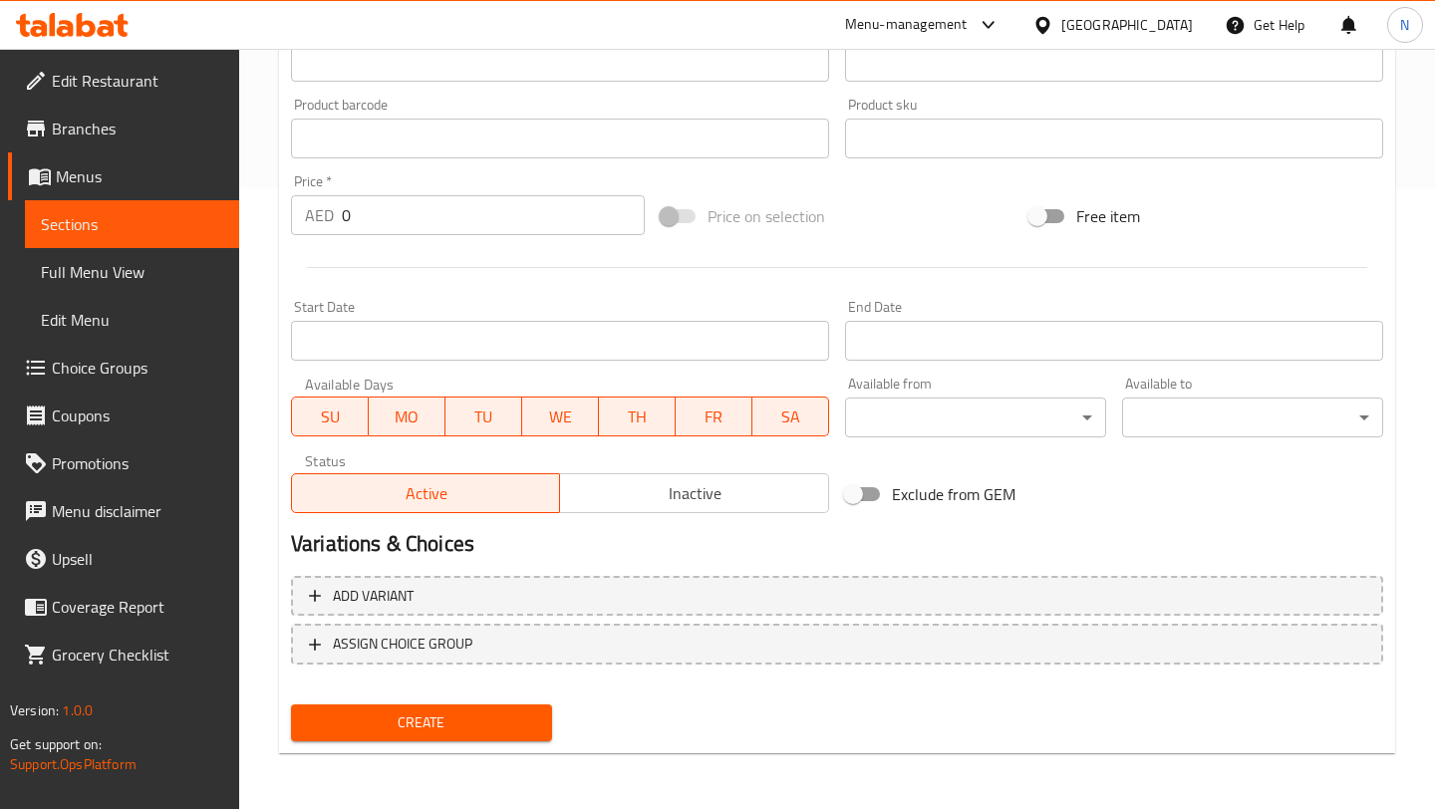
type input "صدر دجاج مشوي"
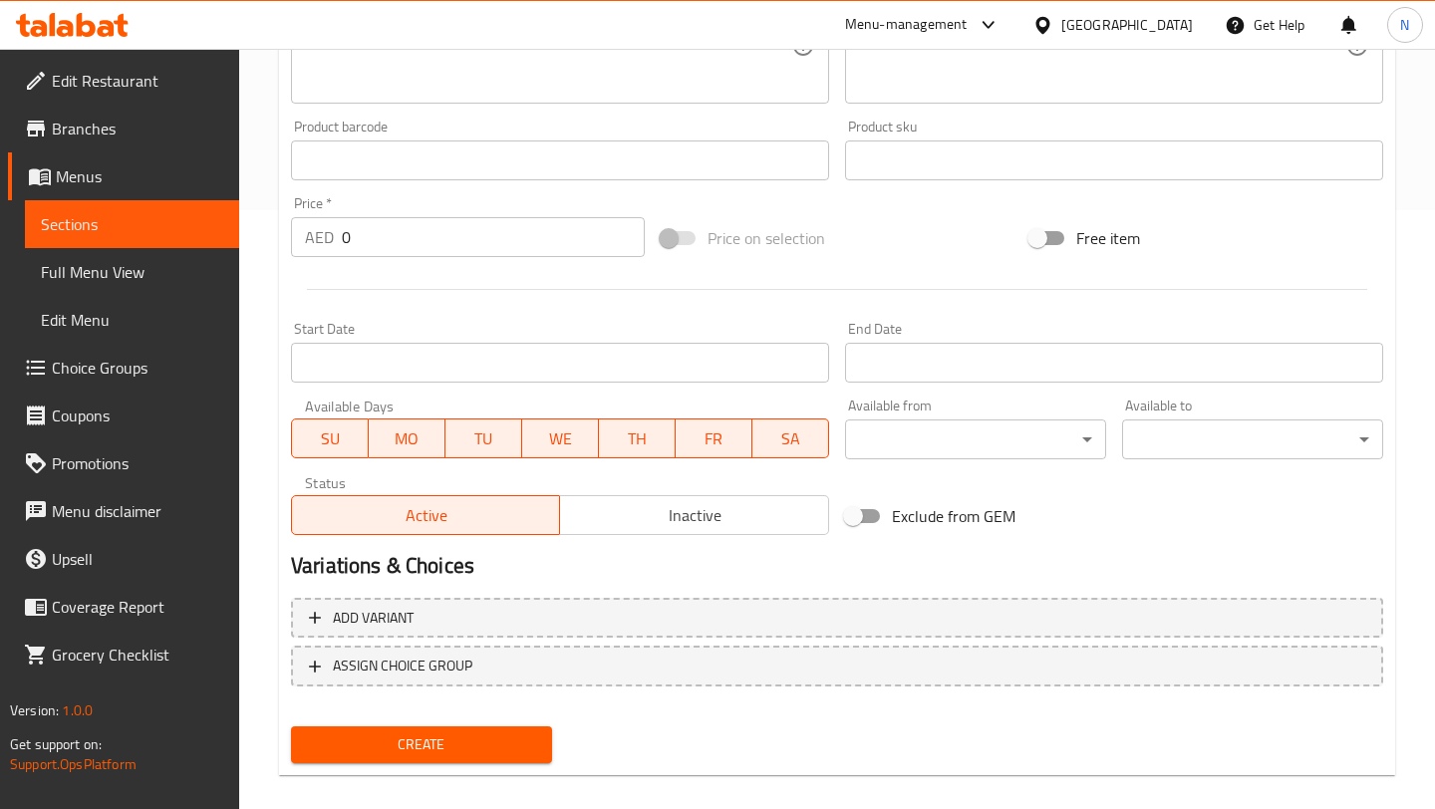
click at [432, 217] on input "0" at bounding box center [493, 237] width 303 height 40
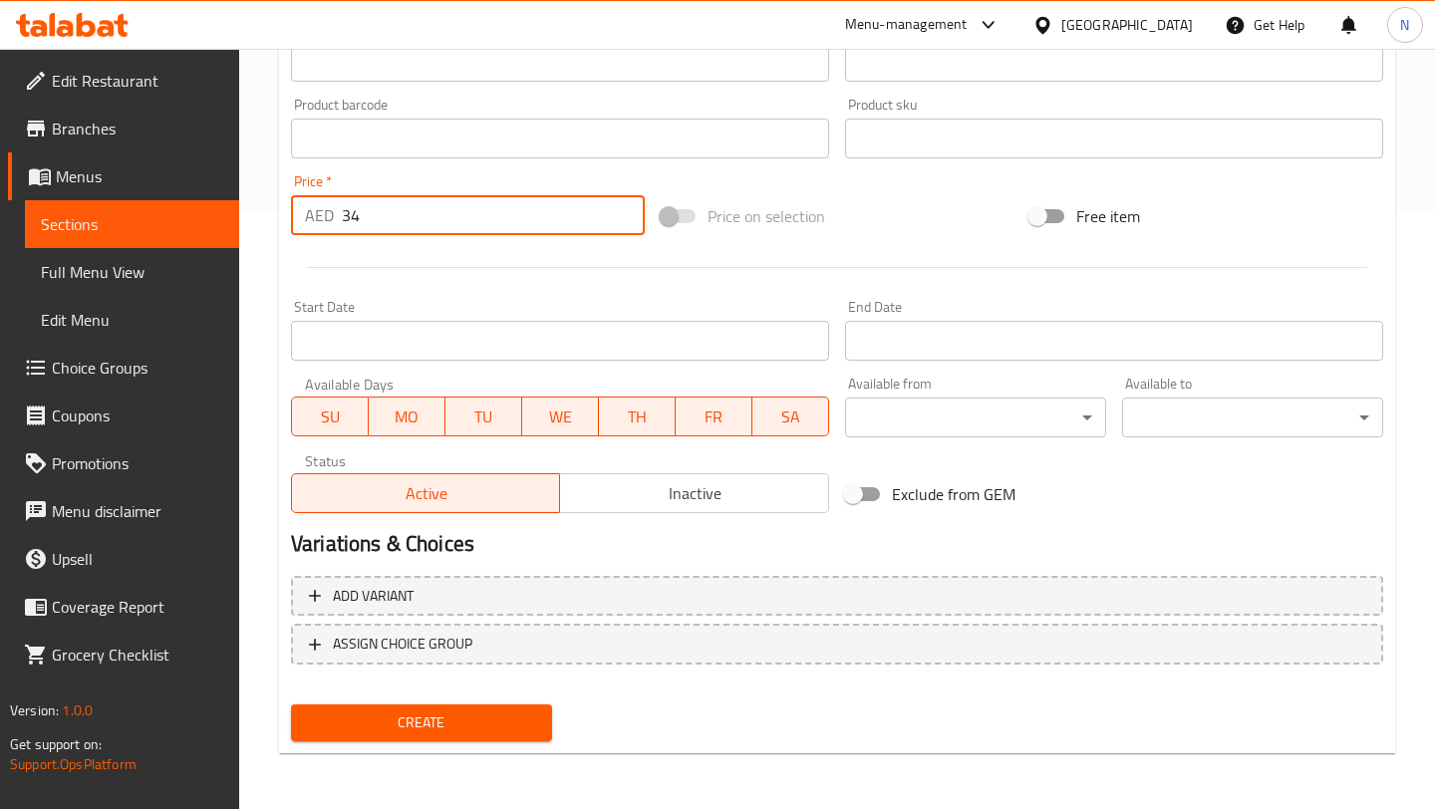
type input "34"
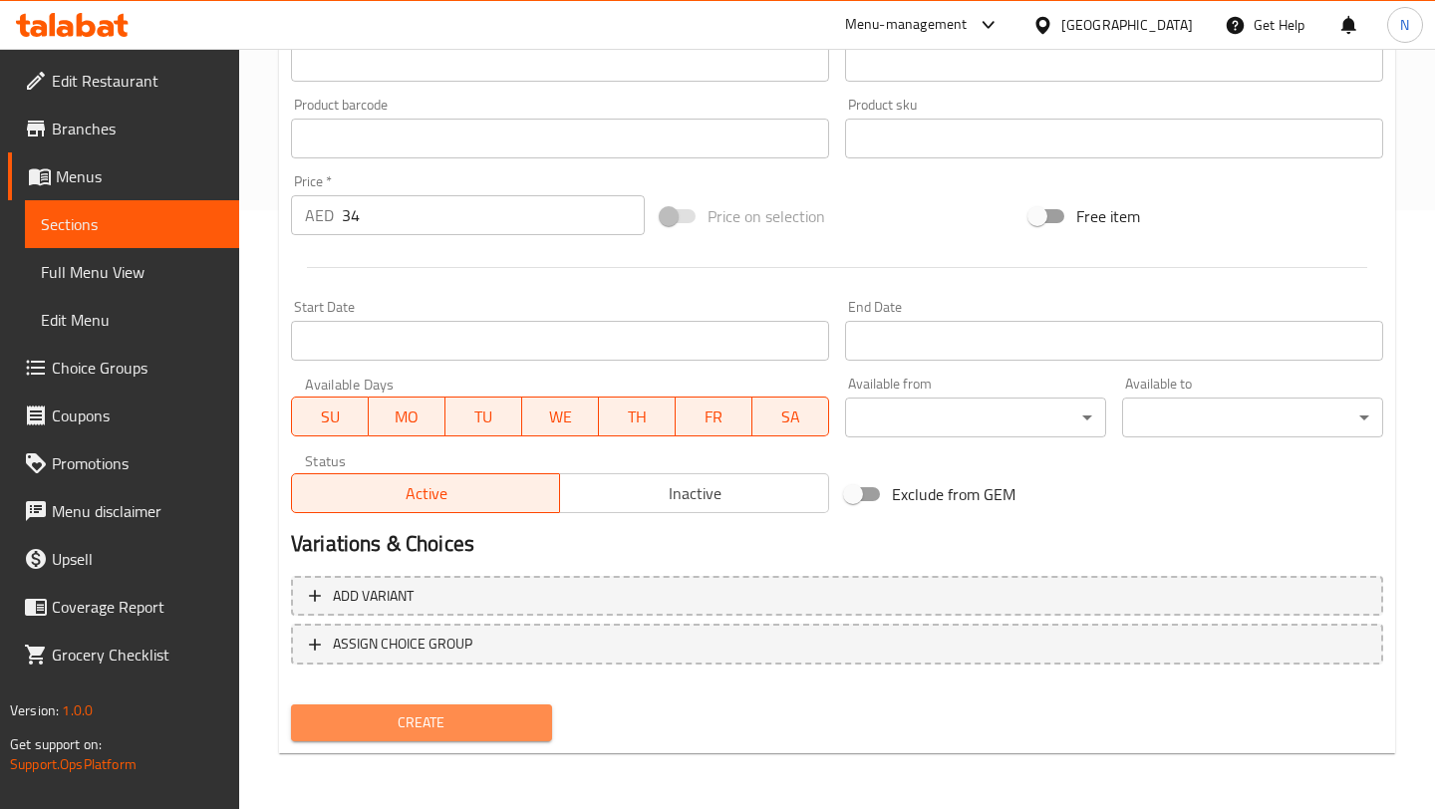
click at [444, 739] on button "Create" at bounding box center [421, 723] width 261 height 37
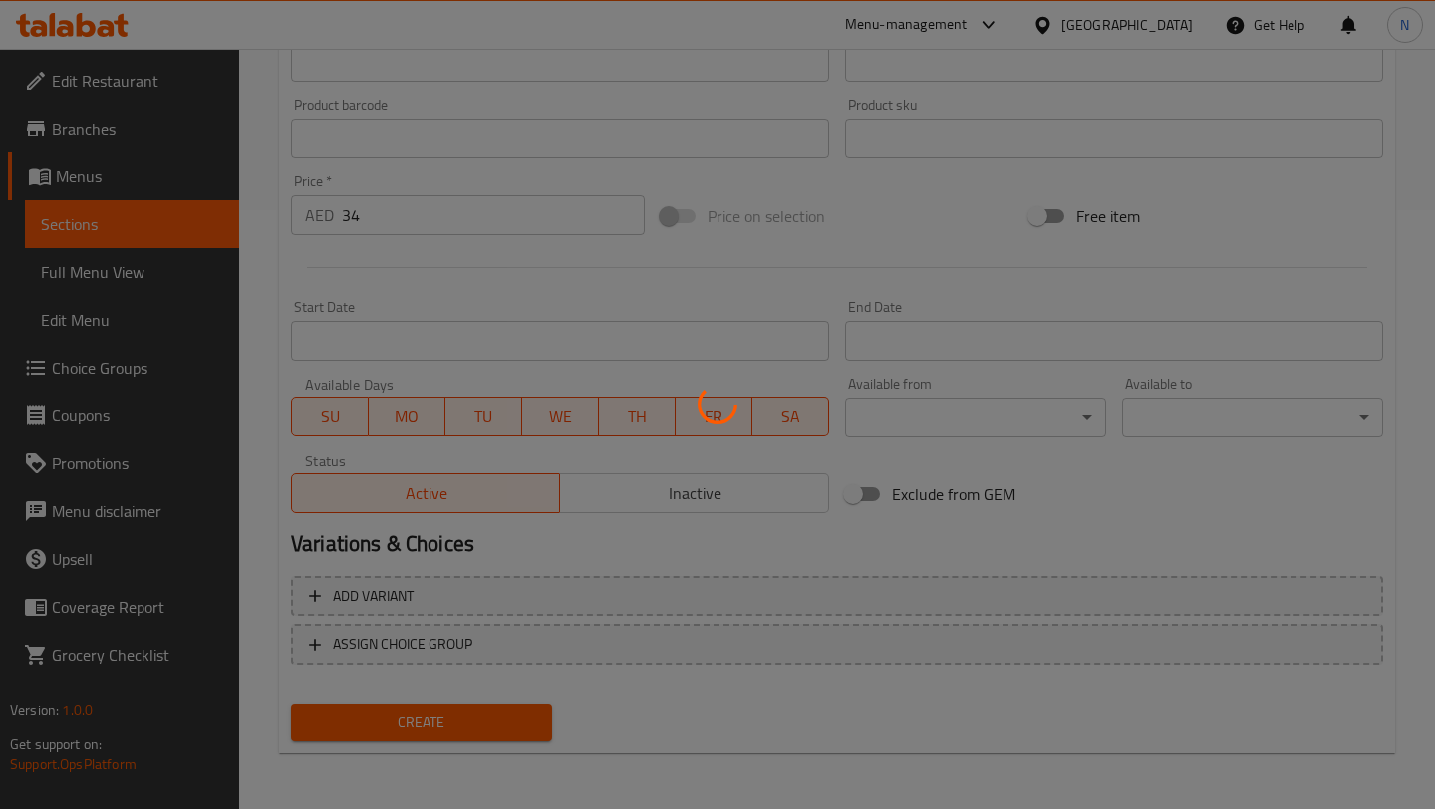
type input "0"
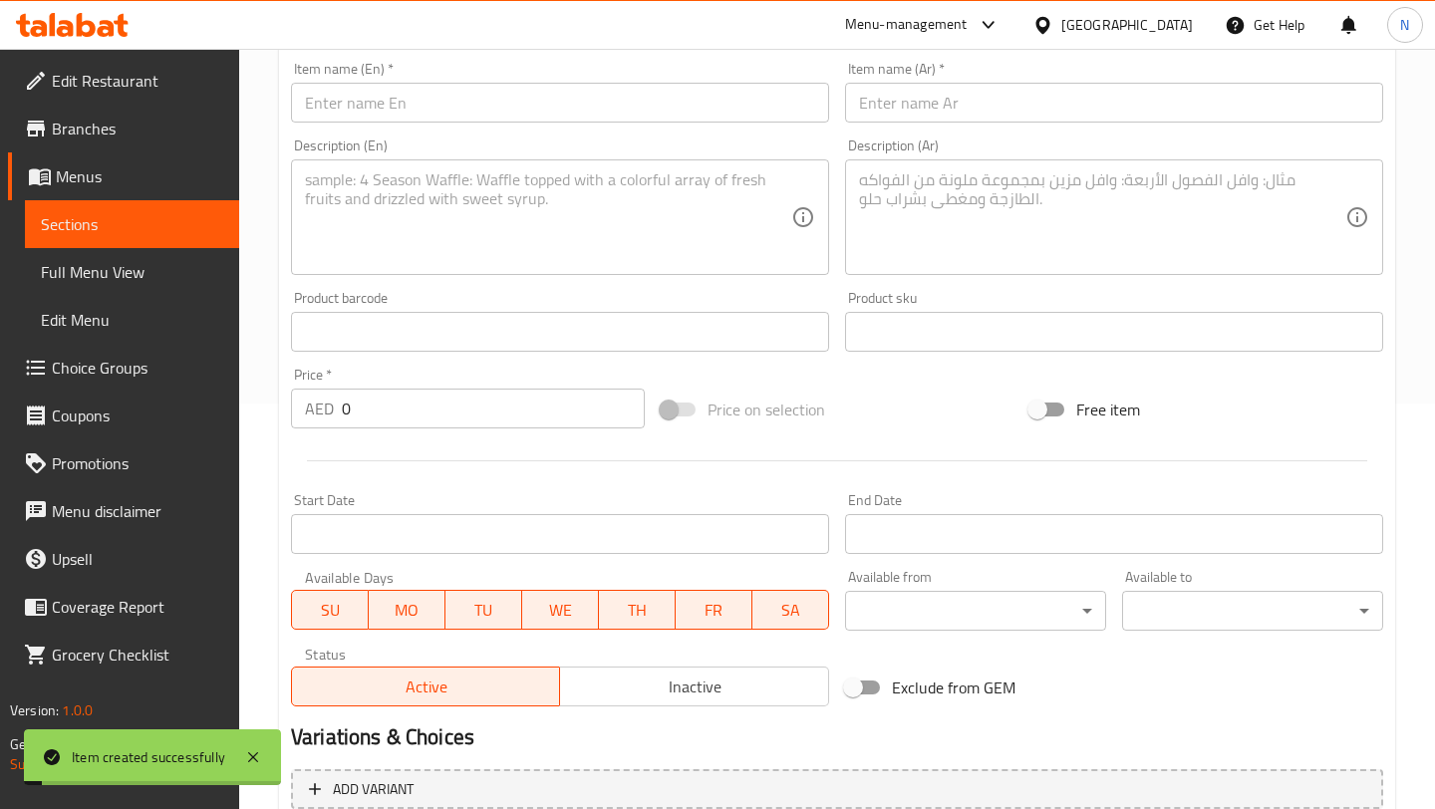
scroll to position [0, 0]
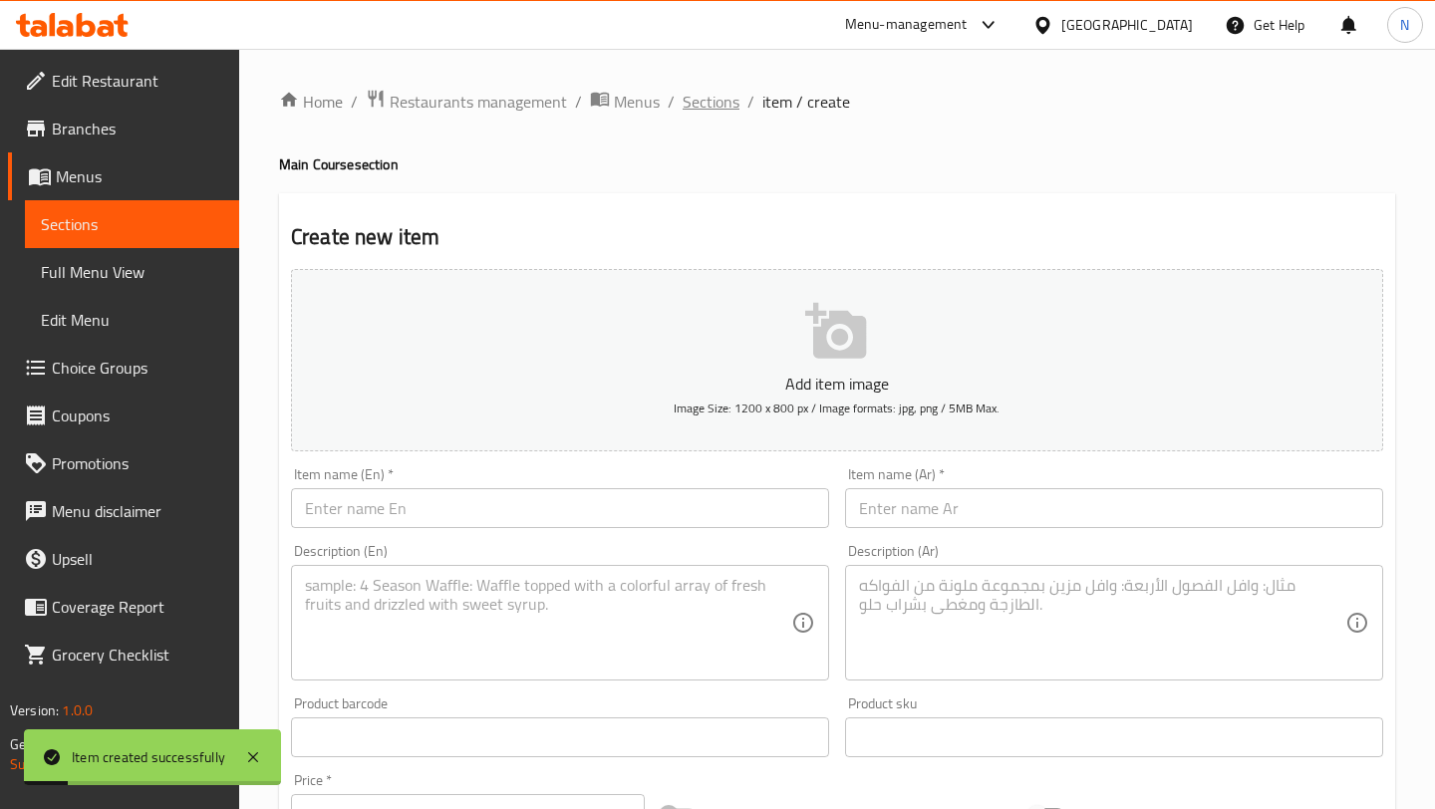
click at [716, 98] on span "Sections" at bounding box center [711, 102] width 57 height 24
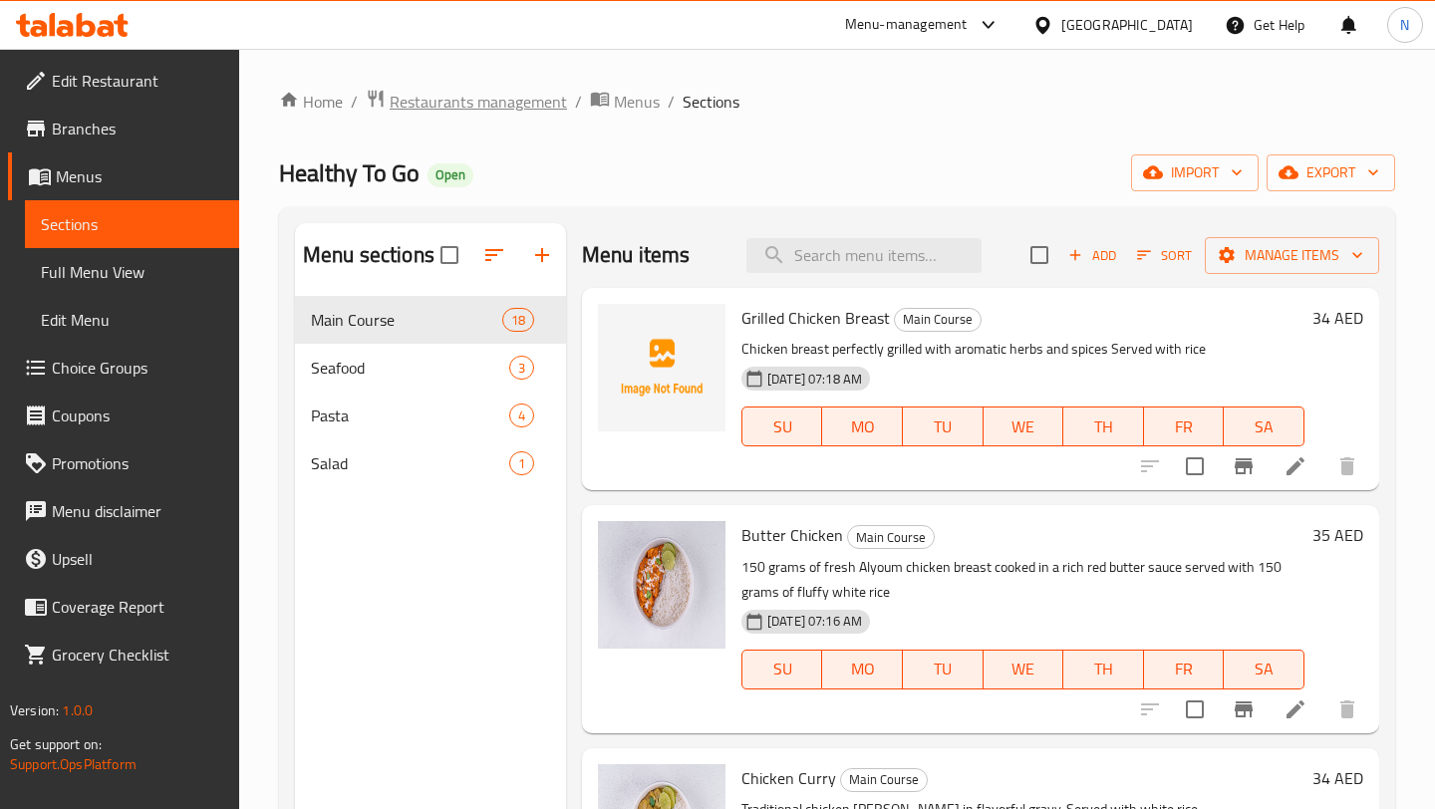
click at [487, 106] on span "Restaurants management" at bounding box center [478, 102] width 177 height 24
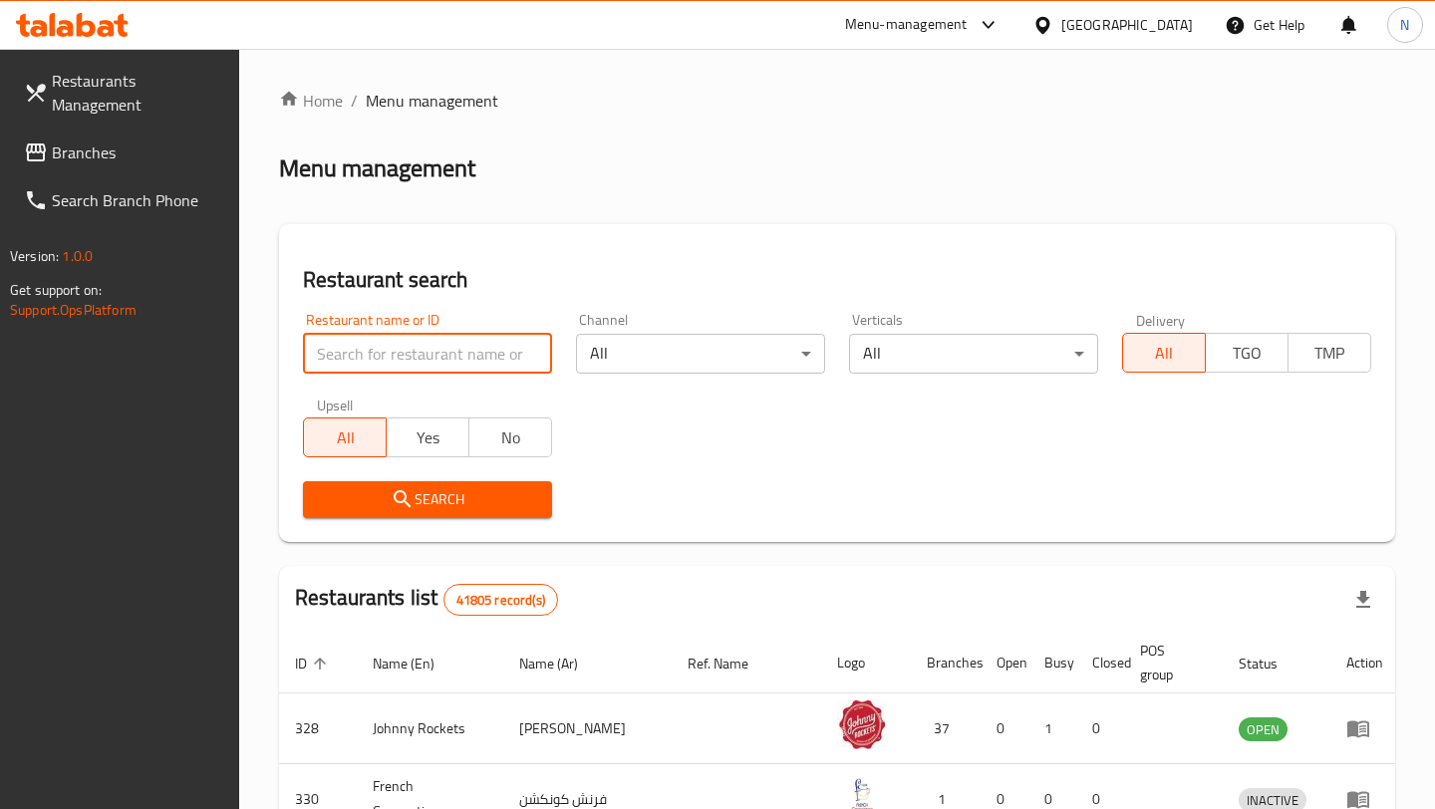
click at [463, 348] on input "search" at bounding box center [427, 354] width 249 height 40
type input "mozaabi"
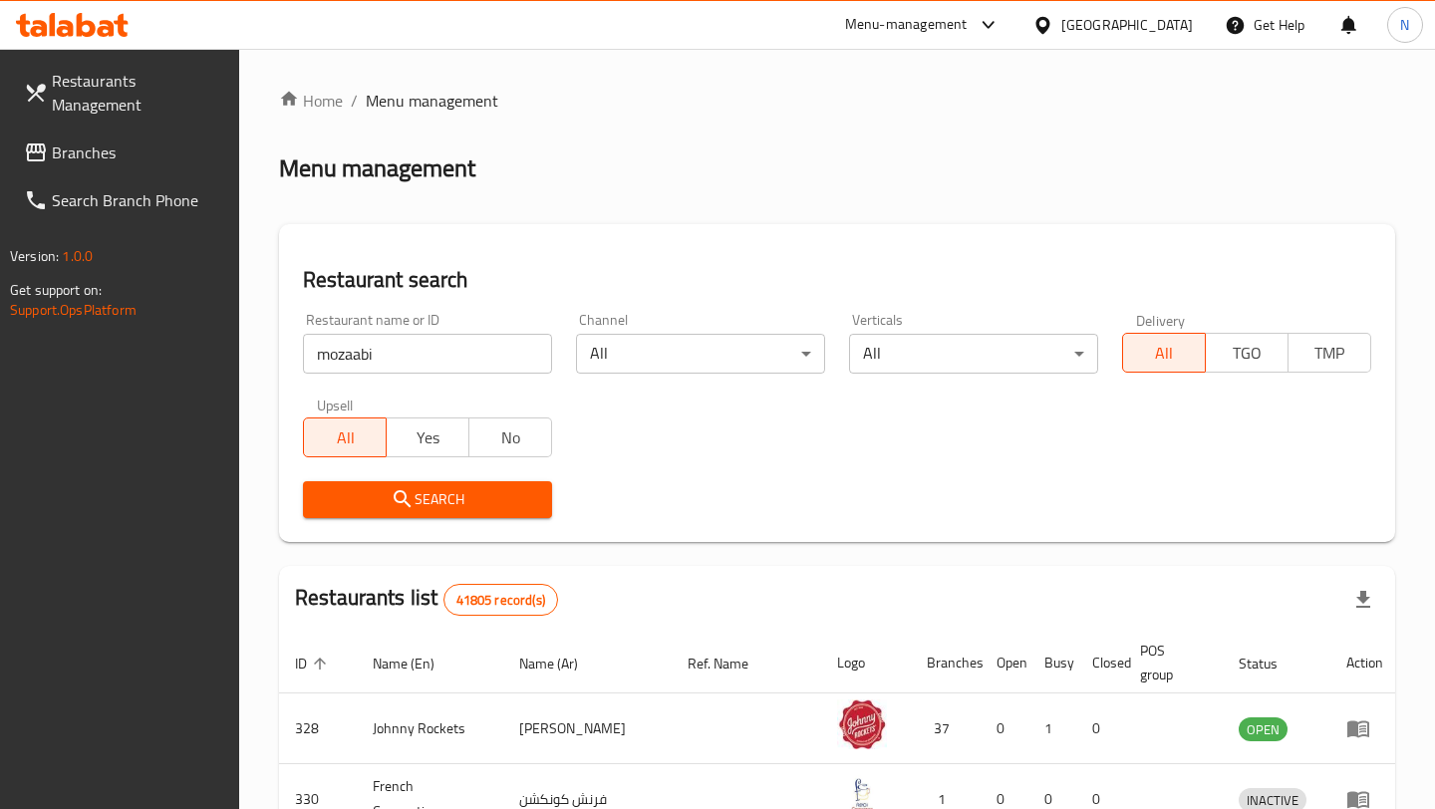
click at [429, 503] on span "Search" at bounding box center [427, 499] width 217 height 25
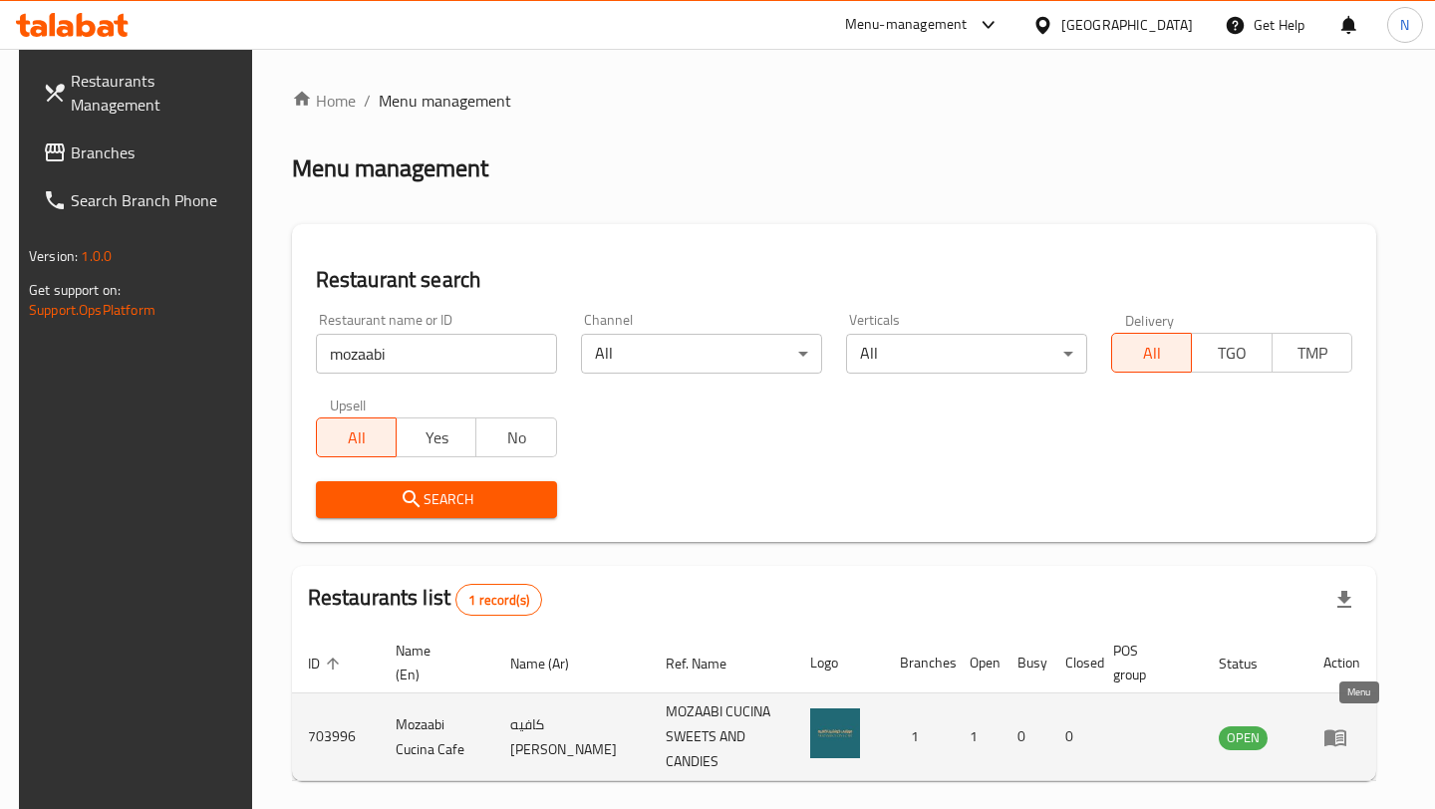
click at [1343, 734] on icon "enhanced table" at bounding box center [1339, 738] width 7 height 8
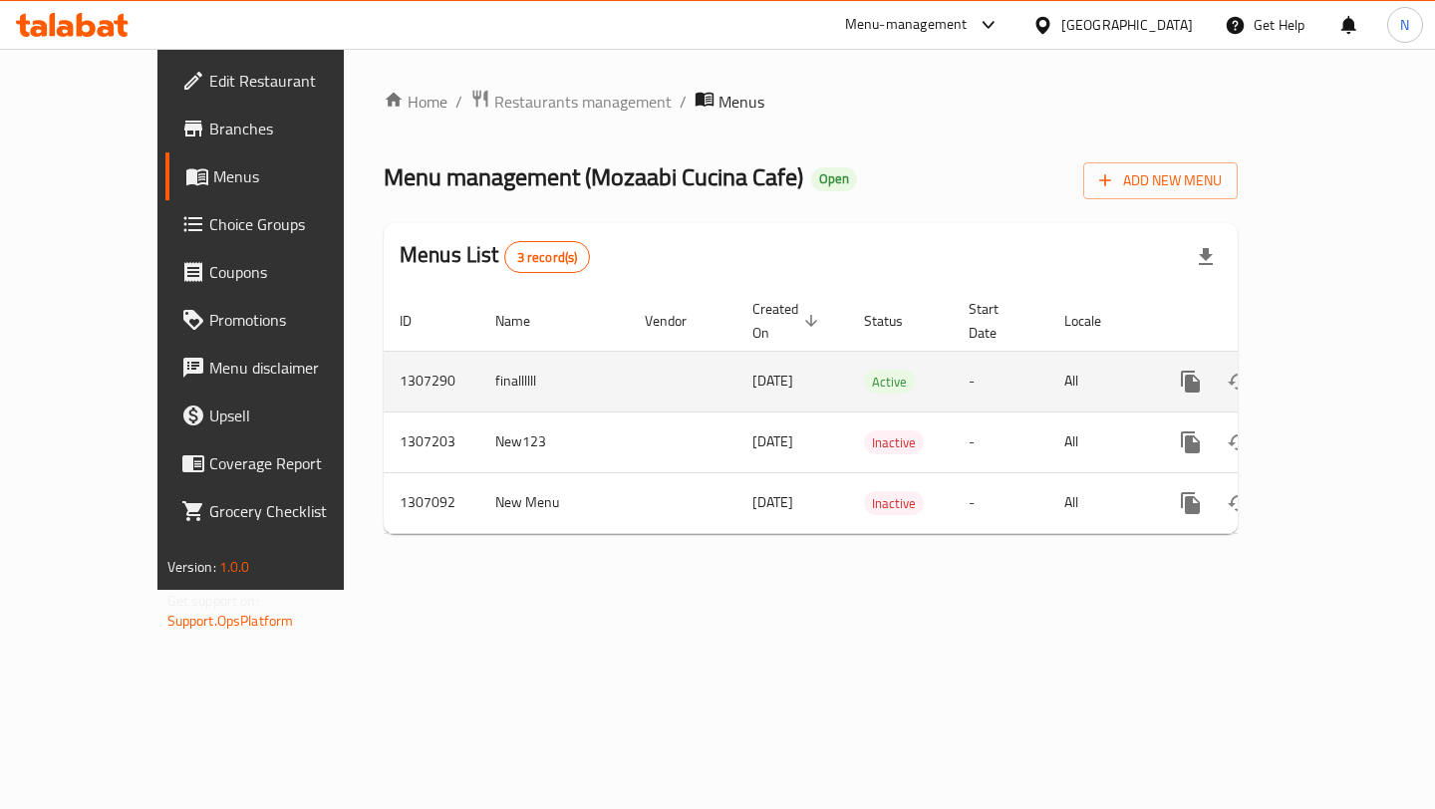
click at [1358, 364] on link "enhanced table" at bounding box center [1334, 382] width 48 height 48
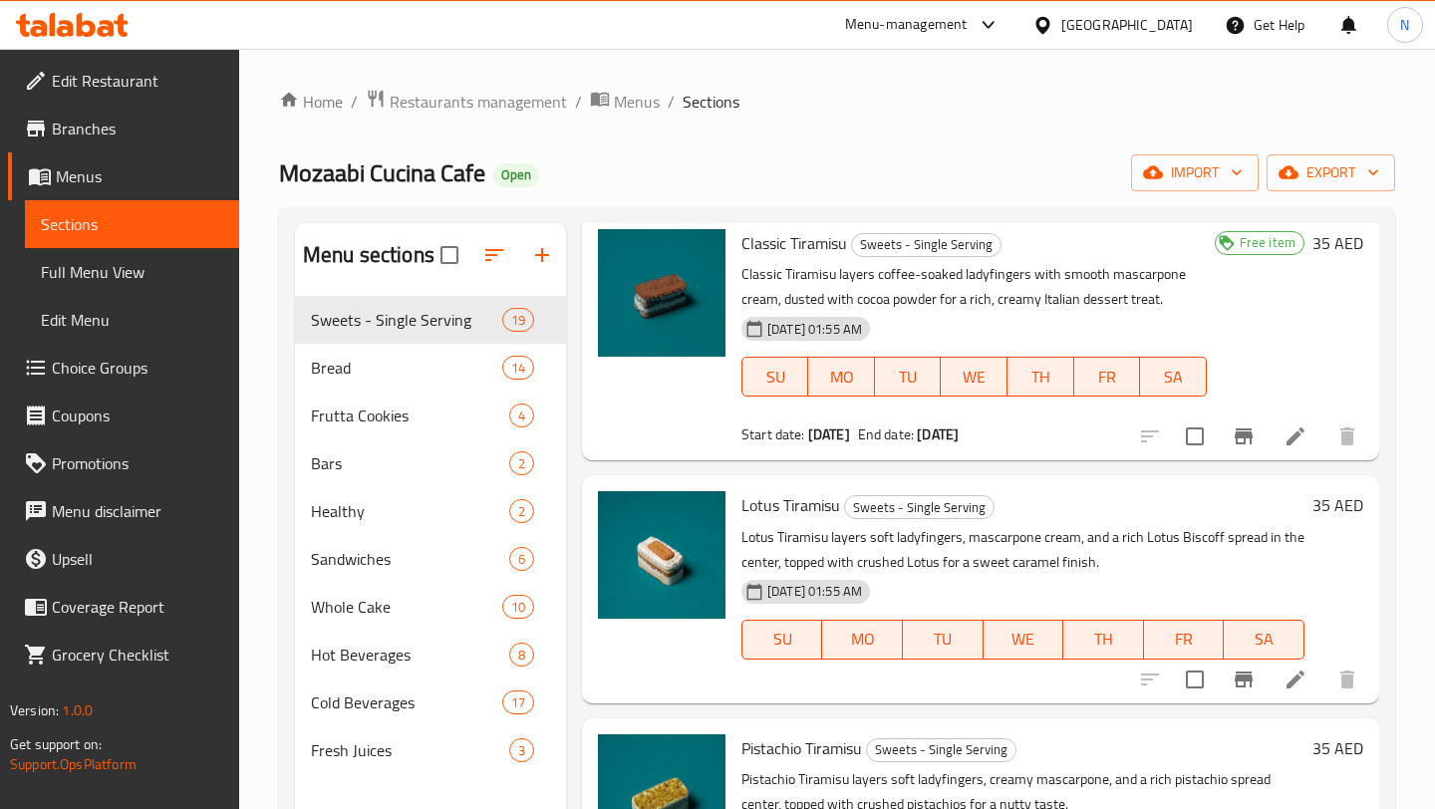
scroll to position [927, 0]
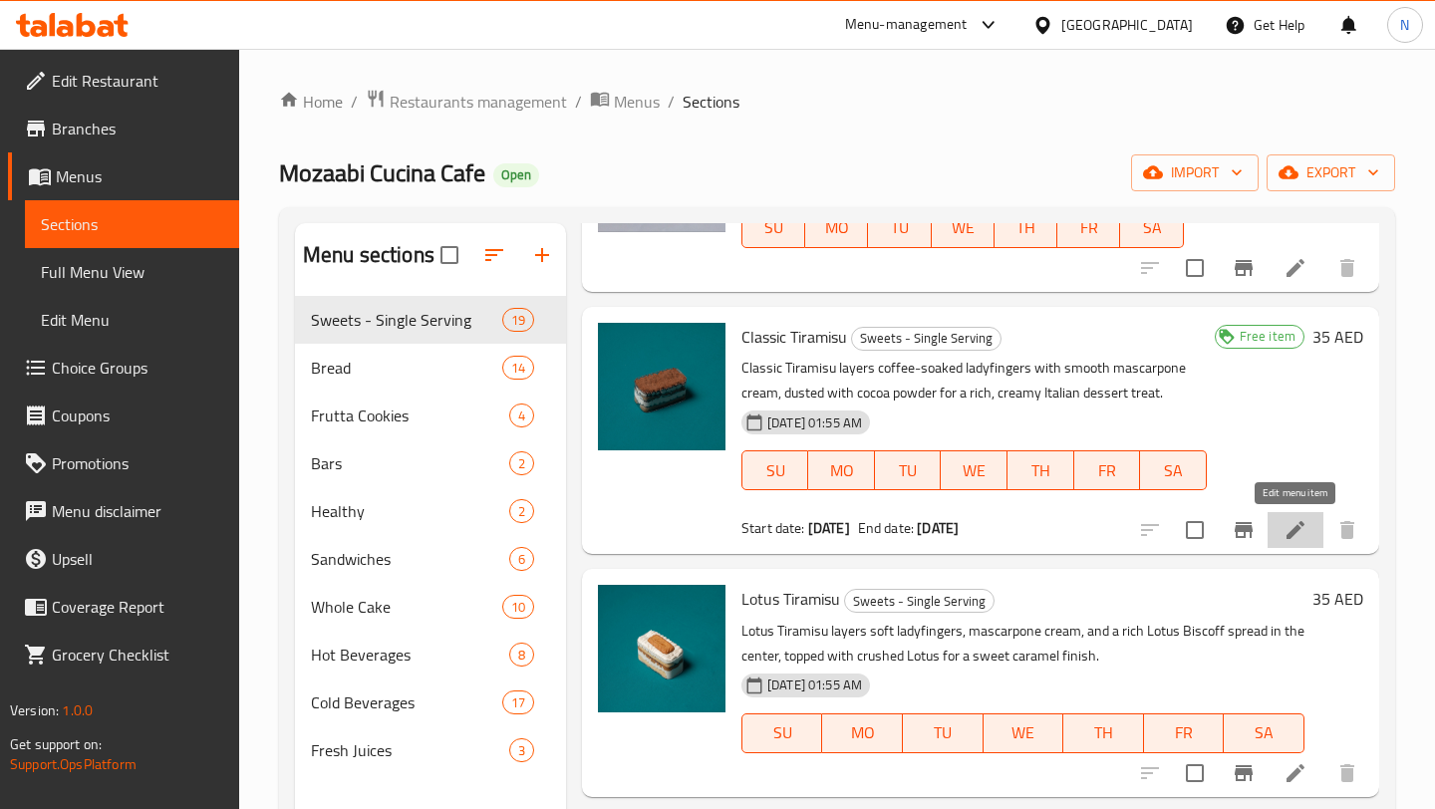
click at [1288, 530] on icon at bounding box center [1296, 530] width 24 height 24
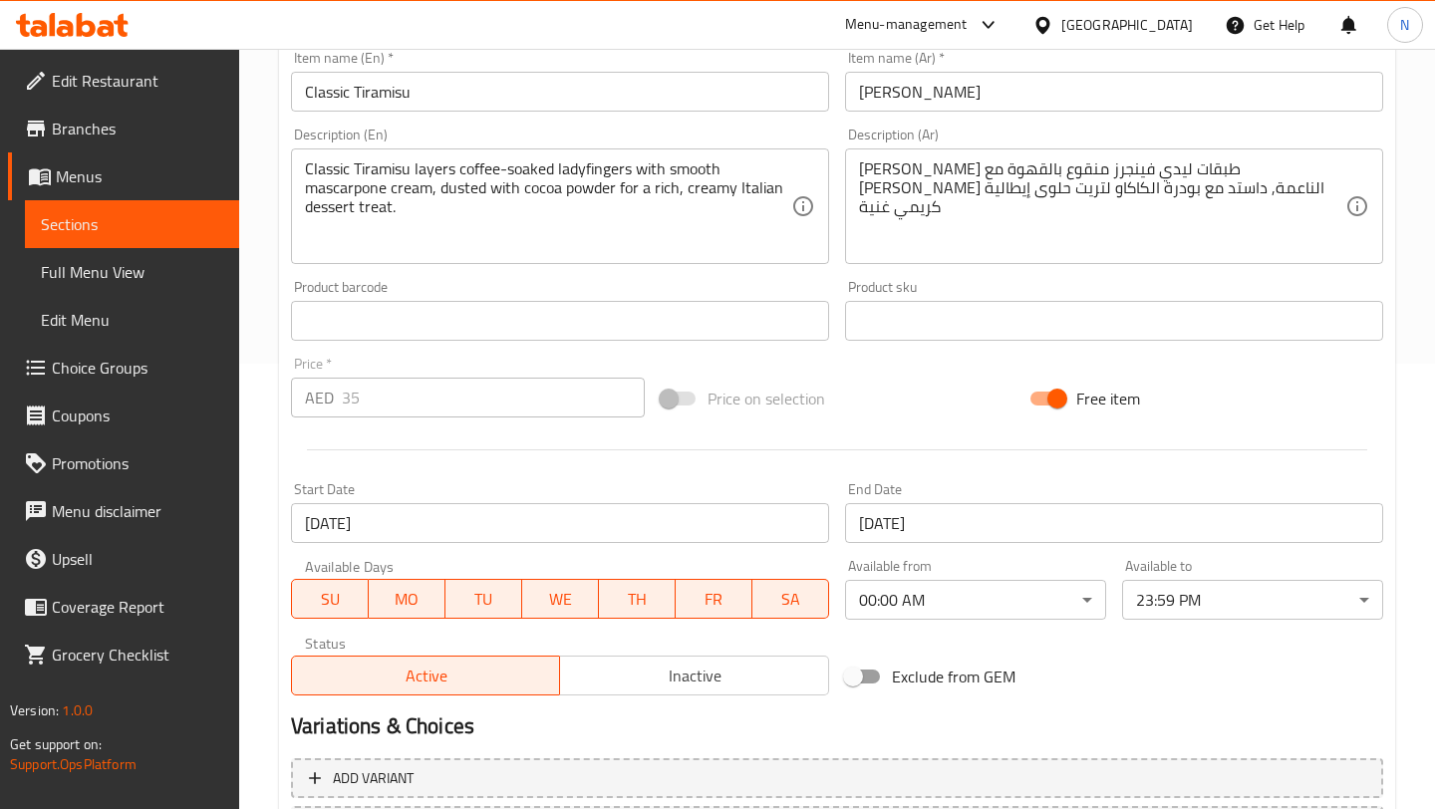
scroll to position [572, 0]
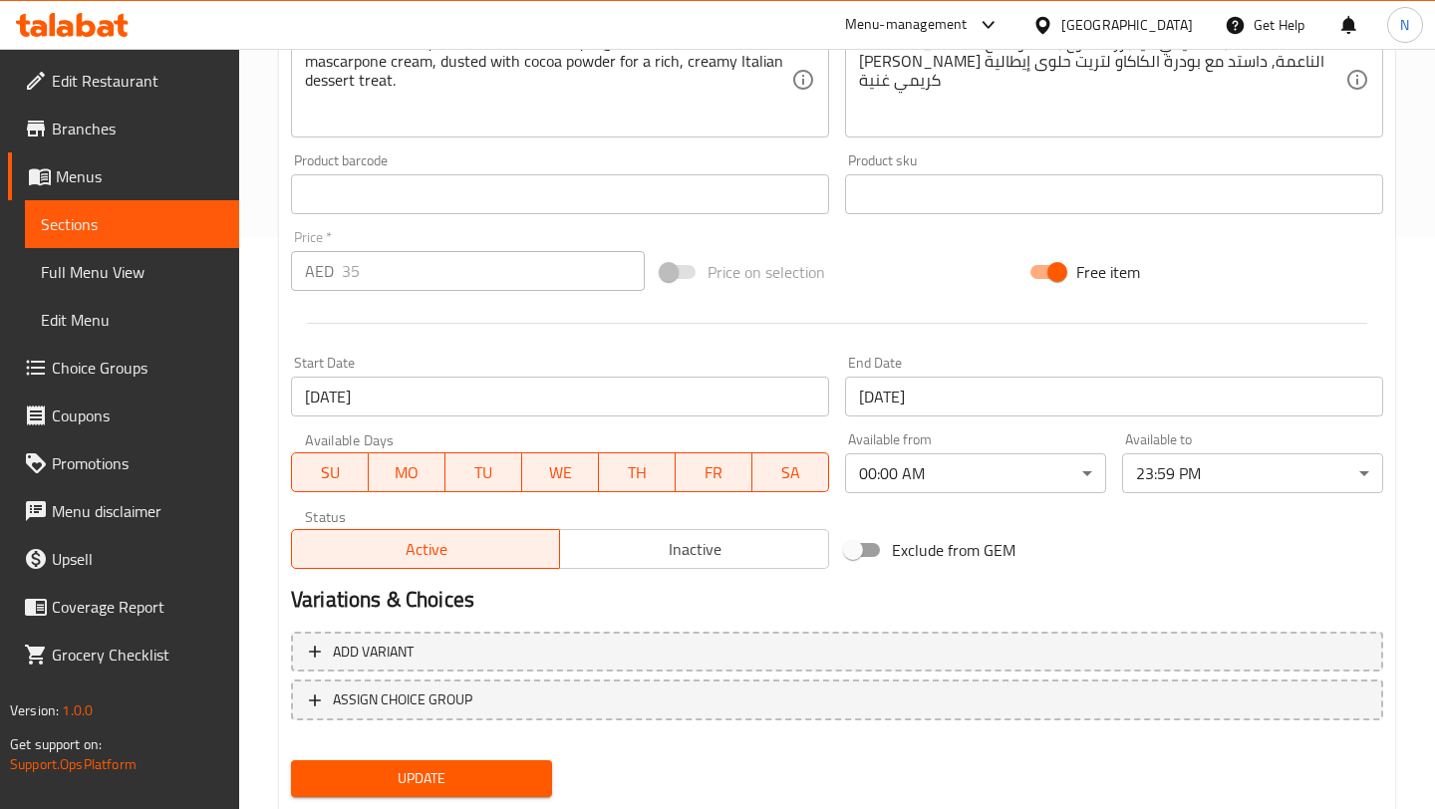
click at [1052, 259] on input "Free item" at bounding box center [1058, 272] width 114 height 38
checkbox input "false"
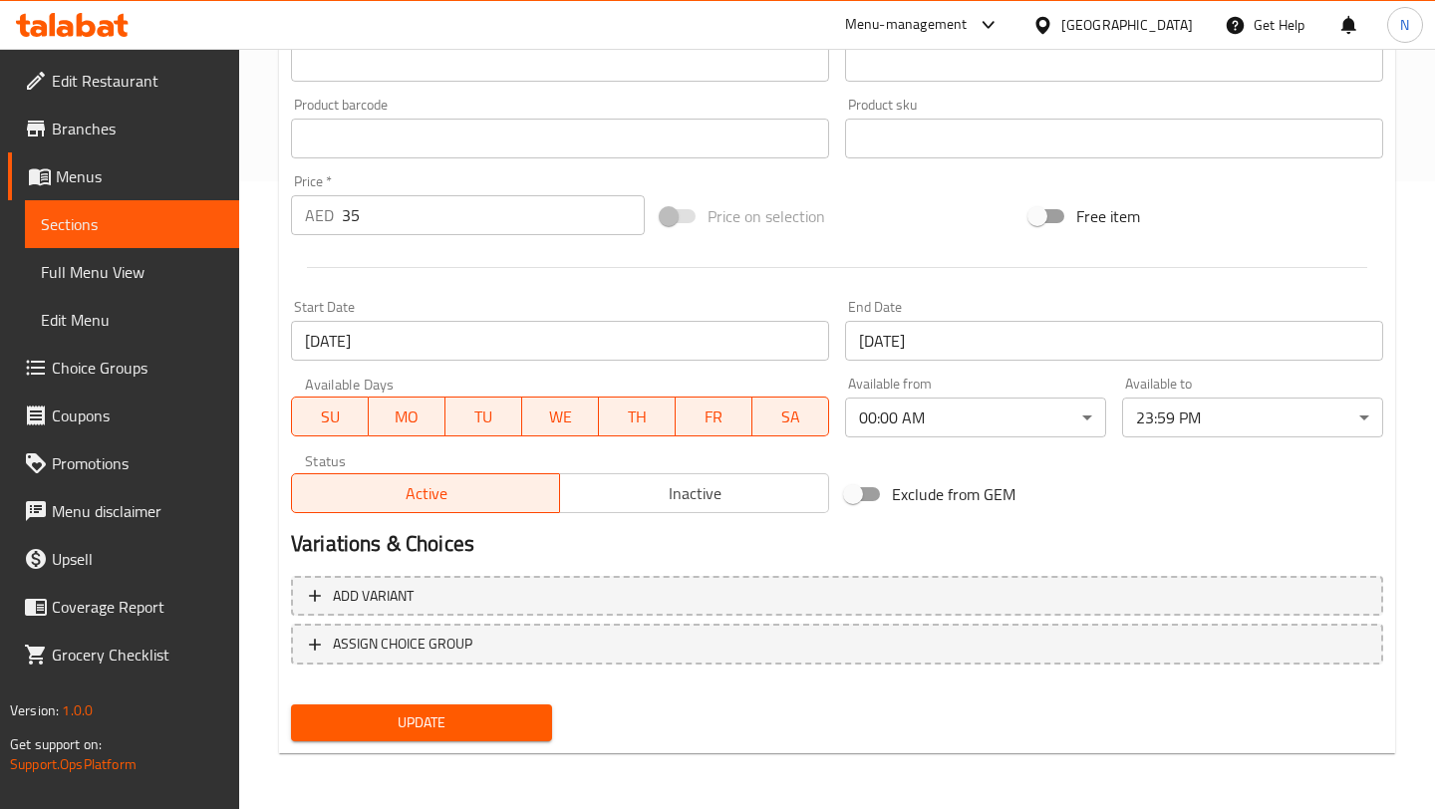
scroll to position [628, 0]
click at [506, 724] on span "Update" at bounding box center [421, 723] width 229 height 25
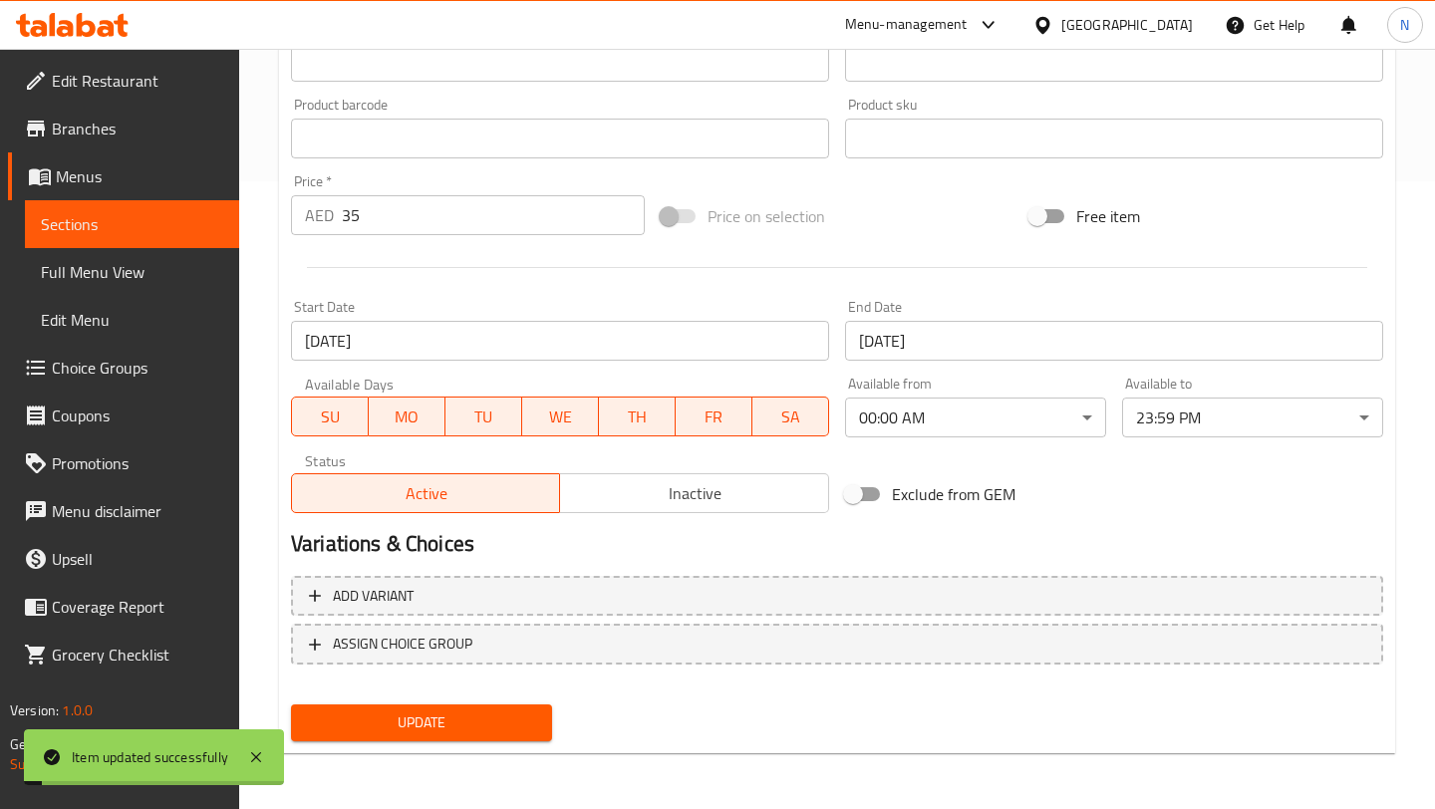
scroll to position [0, 0]
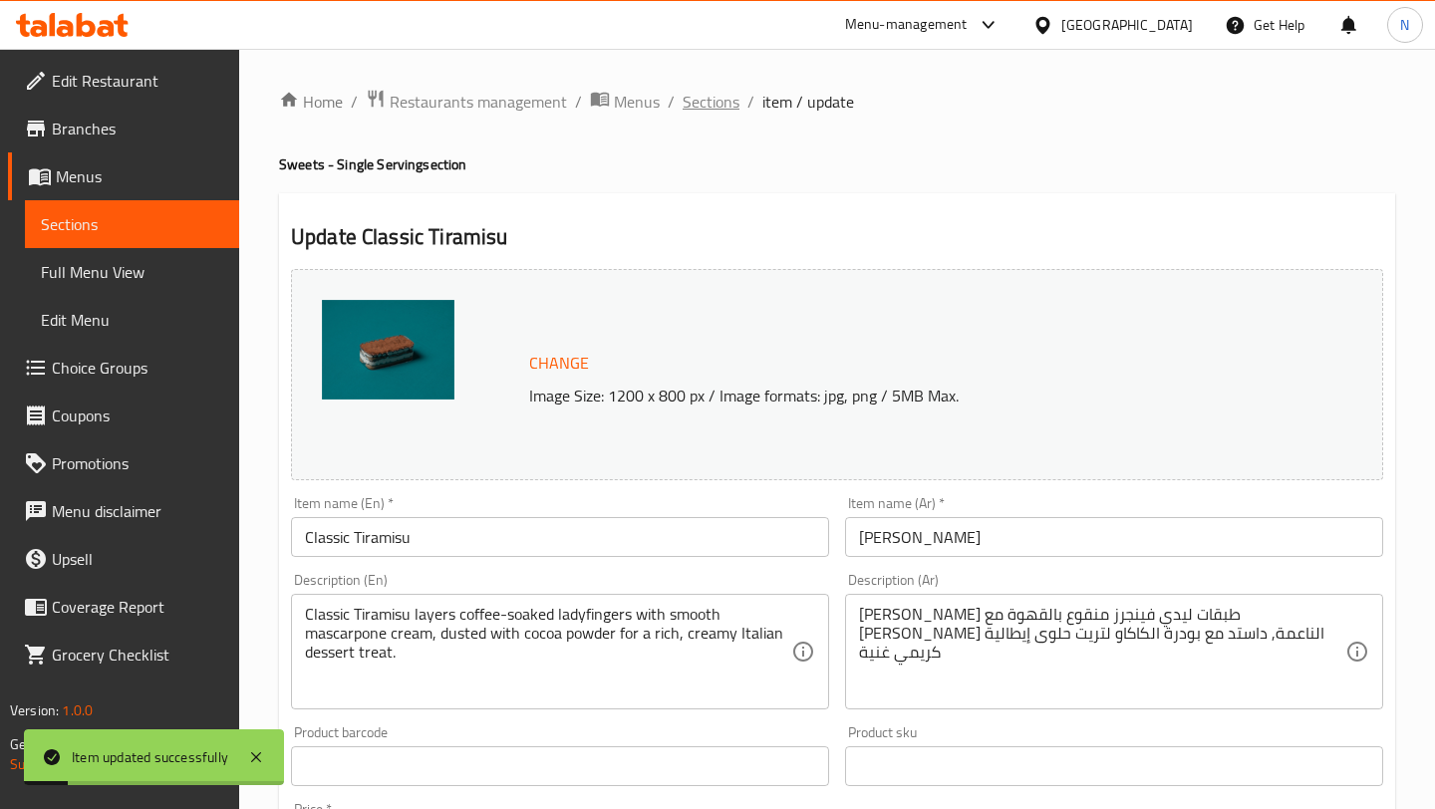
click at [715, 97] on span "Sections" at bounding box center [711, 102] width 57 height 24
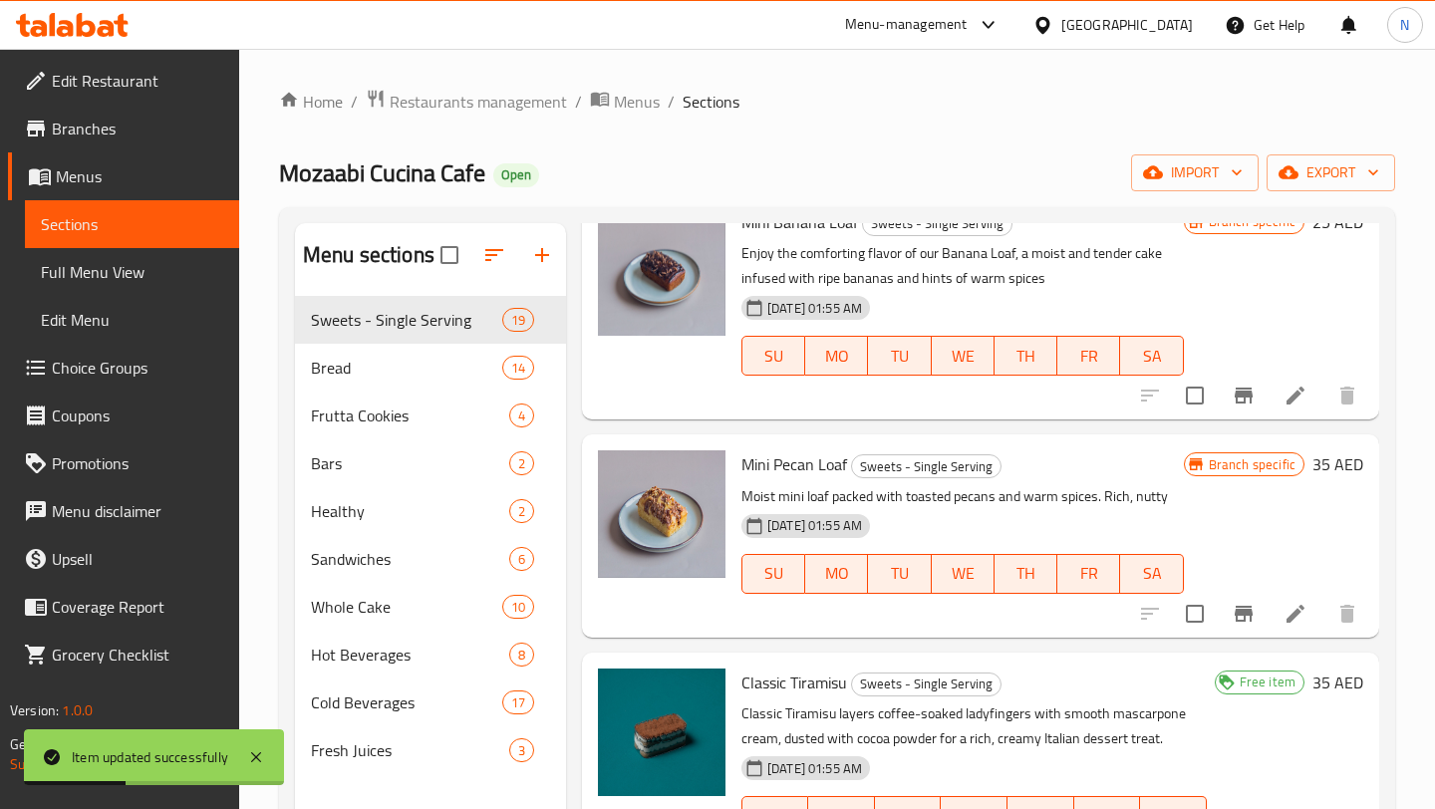
scroll to position [583, 0]
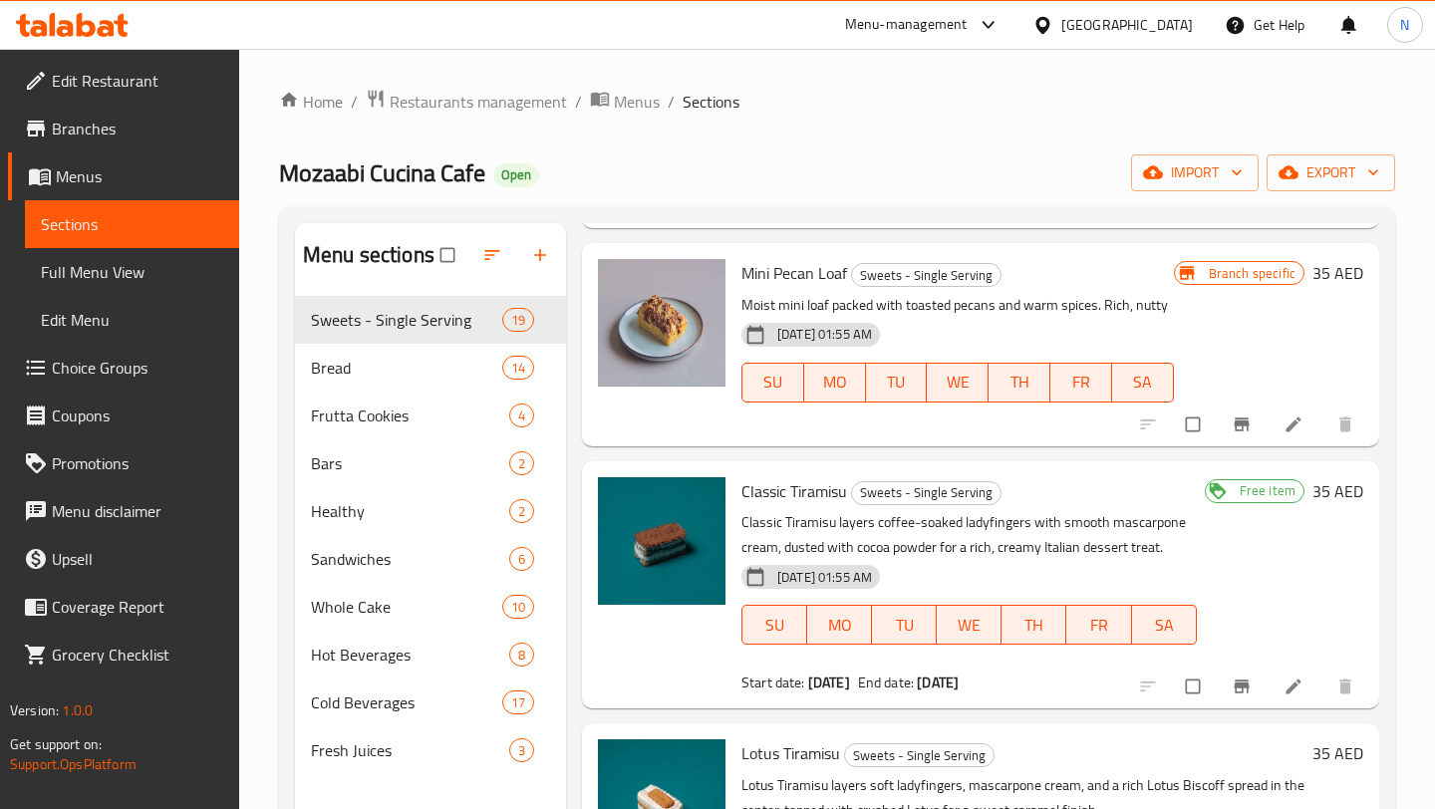
click at [1285, 683] on icon at bounding box center [1294, 687] width 20 height 20
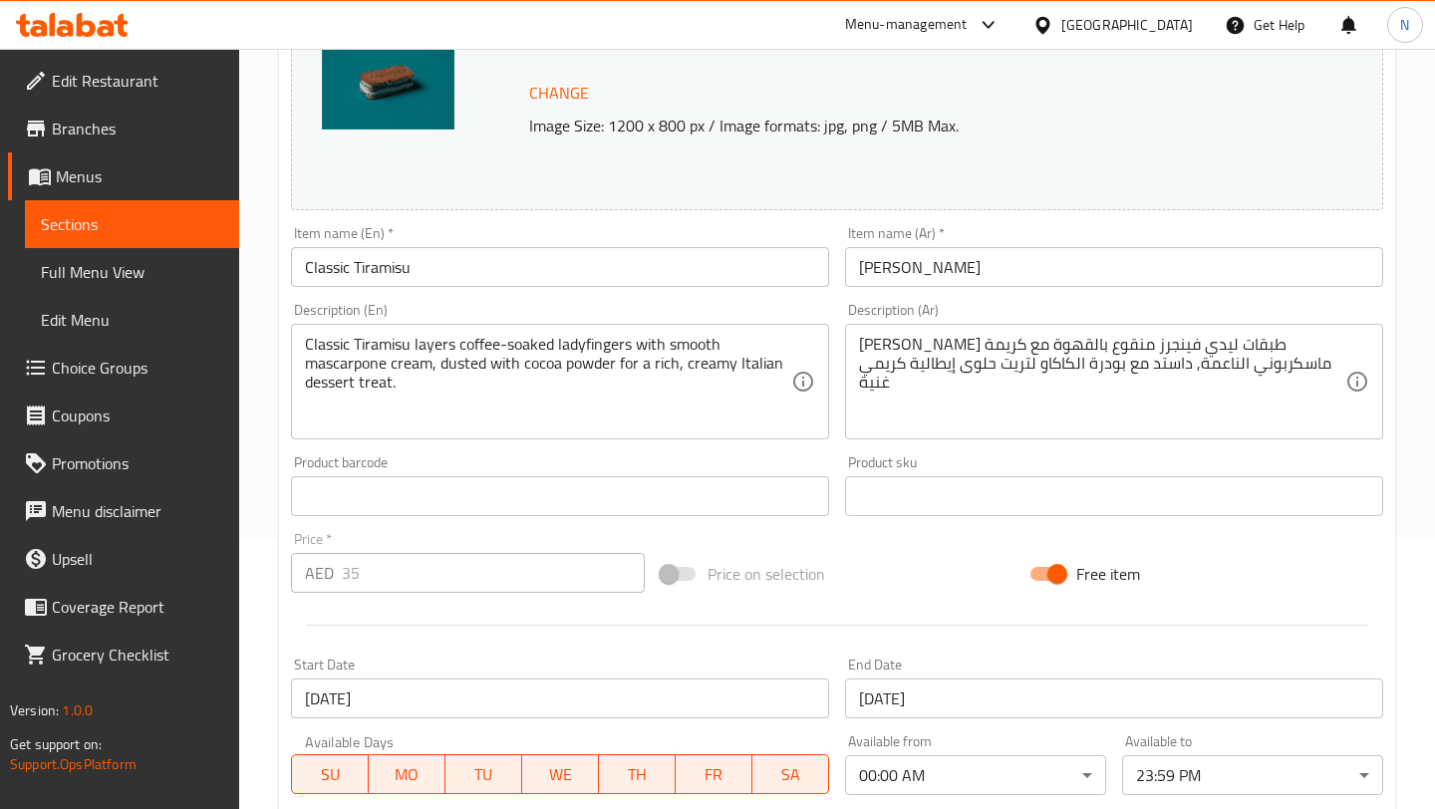
scroll to position [373, 0]
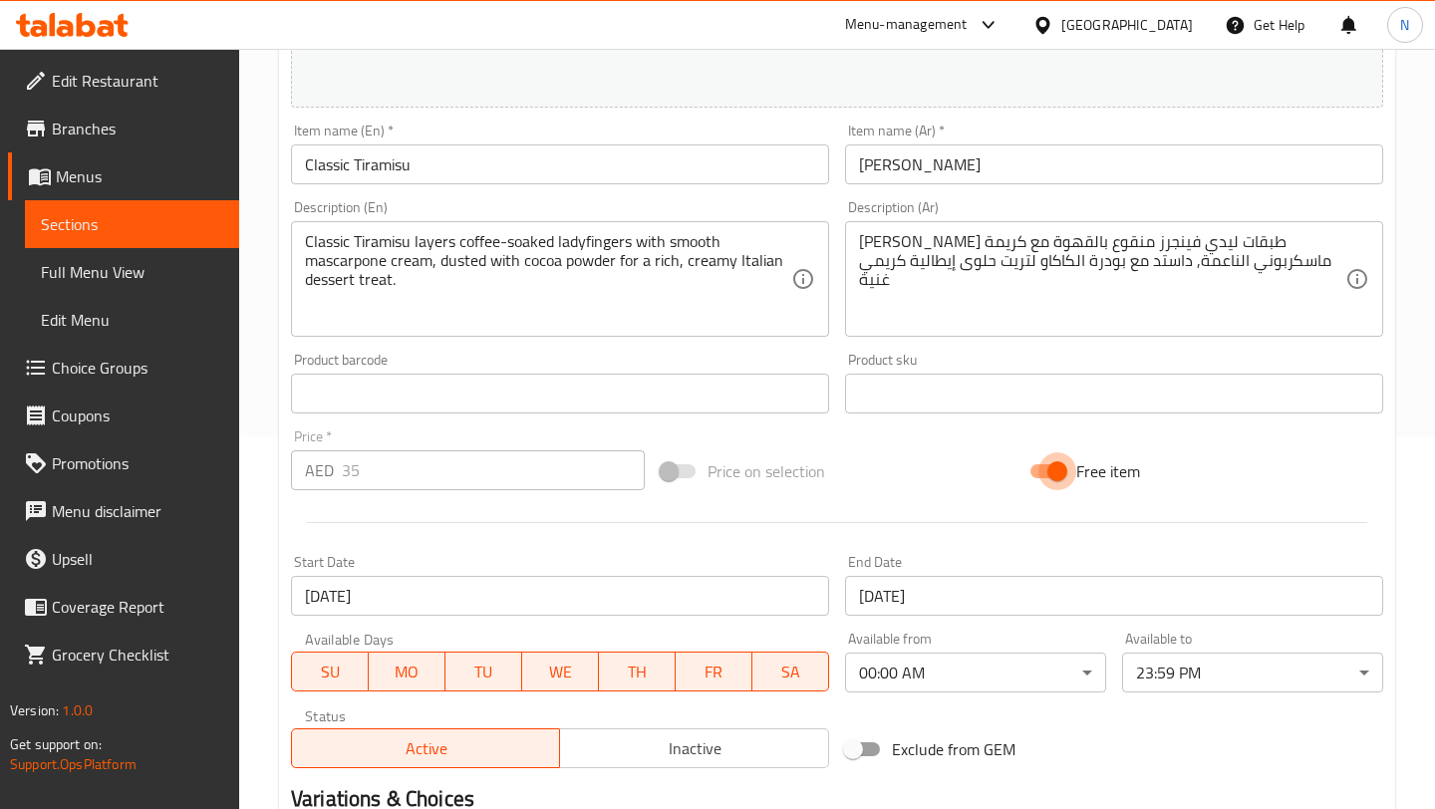
click at [1052, 472] on input "Free item" at bounding box center [1058, 471] width 114 height 38
checkbox input "false"
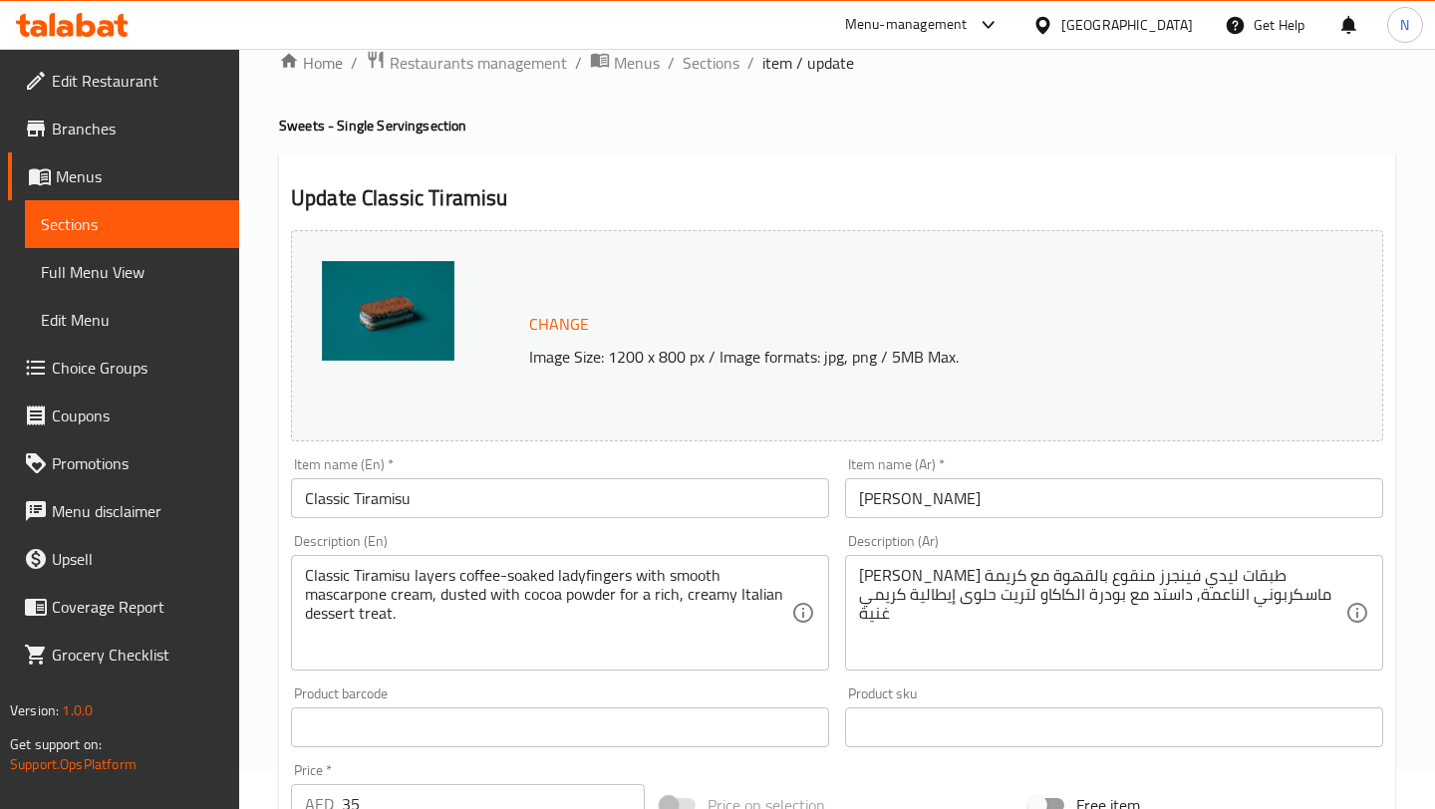
scroll to position [0, 0]
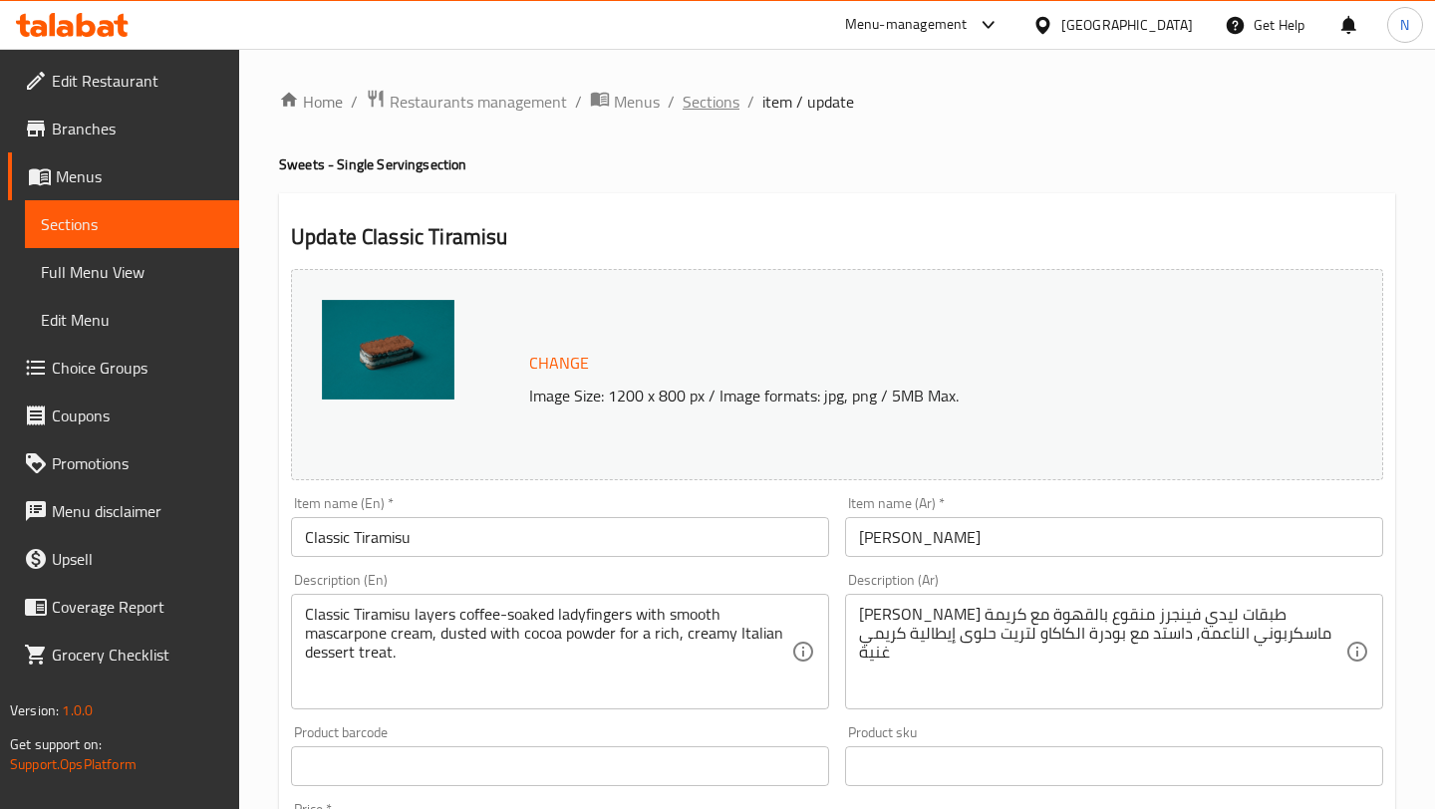
click at [714, 111] on span "Sections" at bounding box center [711, 102] width 57 height 24
